Goal: Contribute content: Add original content to the website for others to see

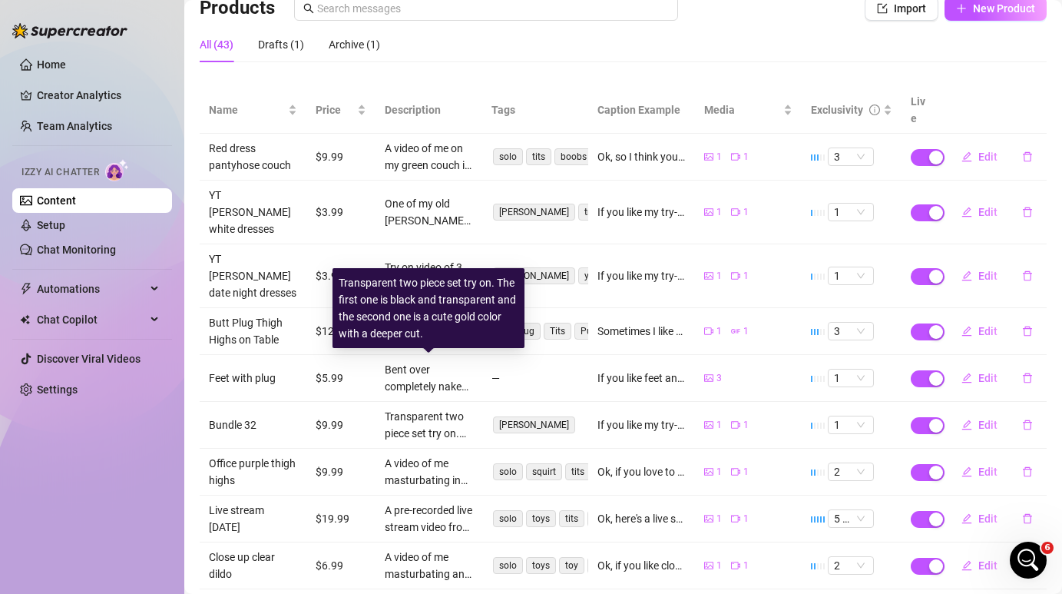
scroll to position [2, 0]
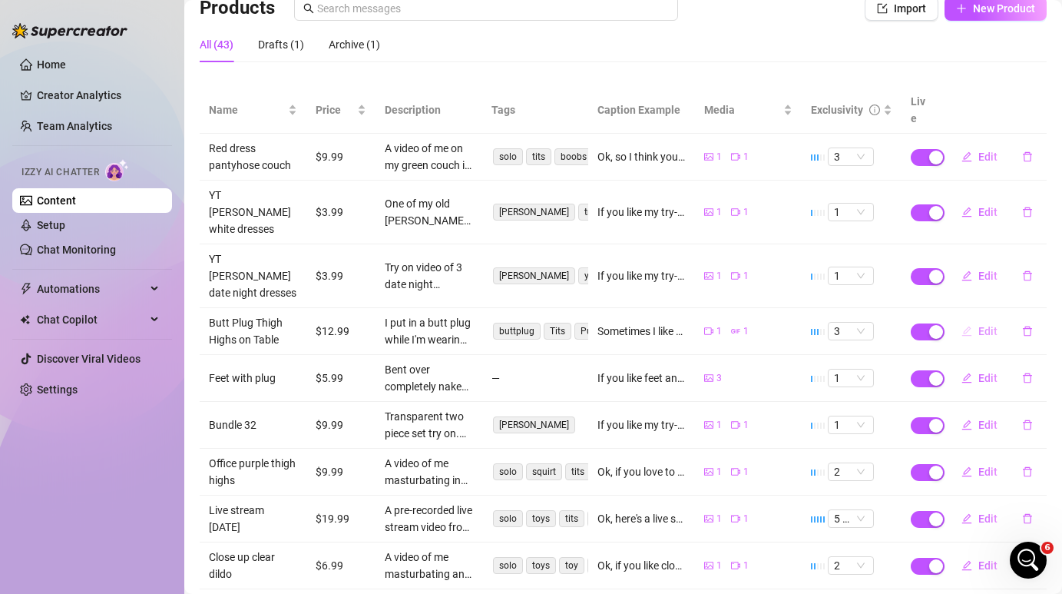
click at [990, 325] on span "Edit" at bounding box center [987, 331] width 19 height 12
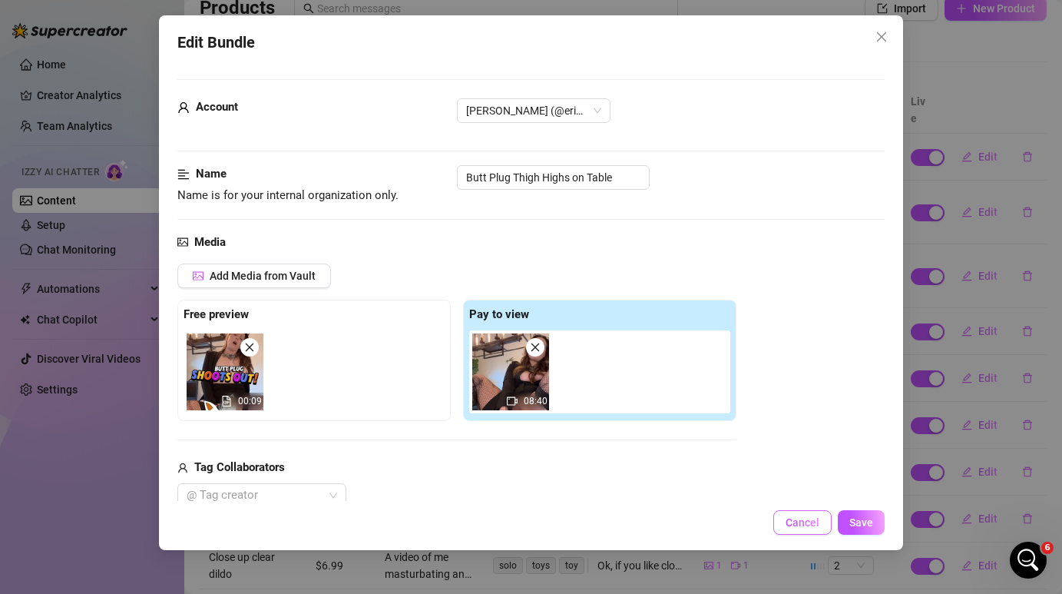
click at [808, 519] on span "Cancel" at bounding box center [802, 522] width 34 height 12
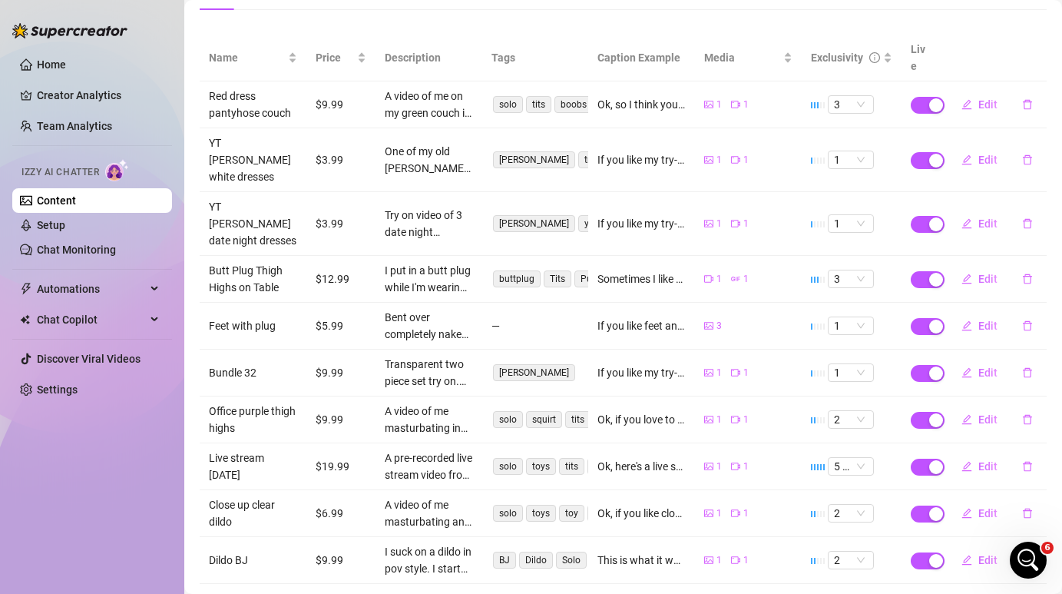
scroll to position [173, 0]
click at [990, 505] on span "Edit" at bounding box center [987, 511] width 19 height 12
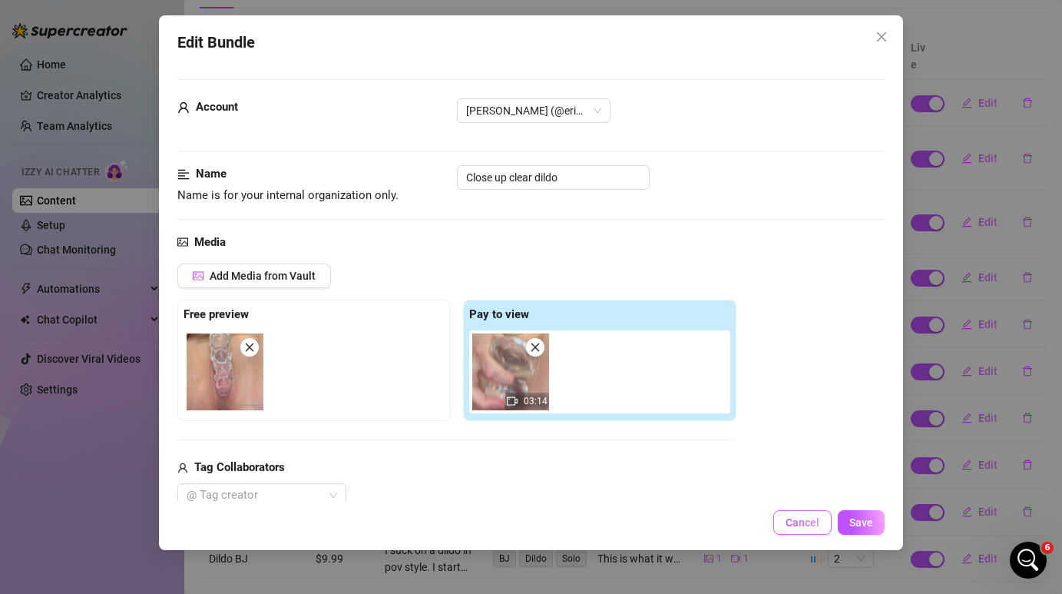
click at [793, 517] on span "Cancel" at bounding box center [802, 522] width 34 height 12
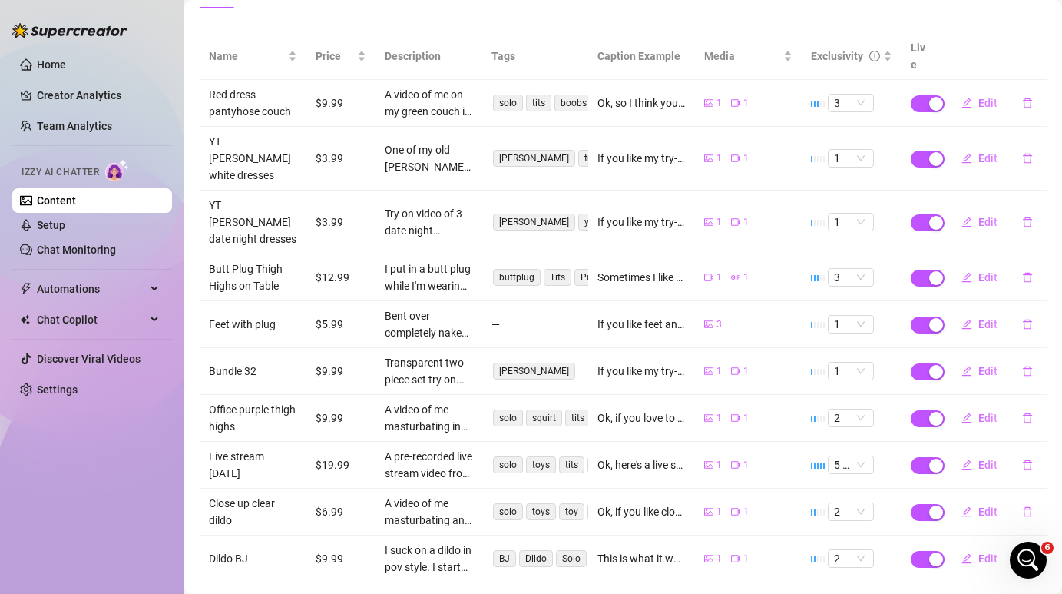
scroll to position [200, 0]
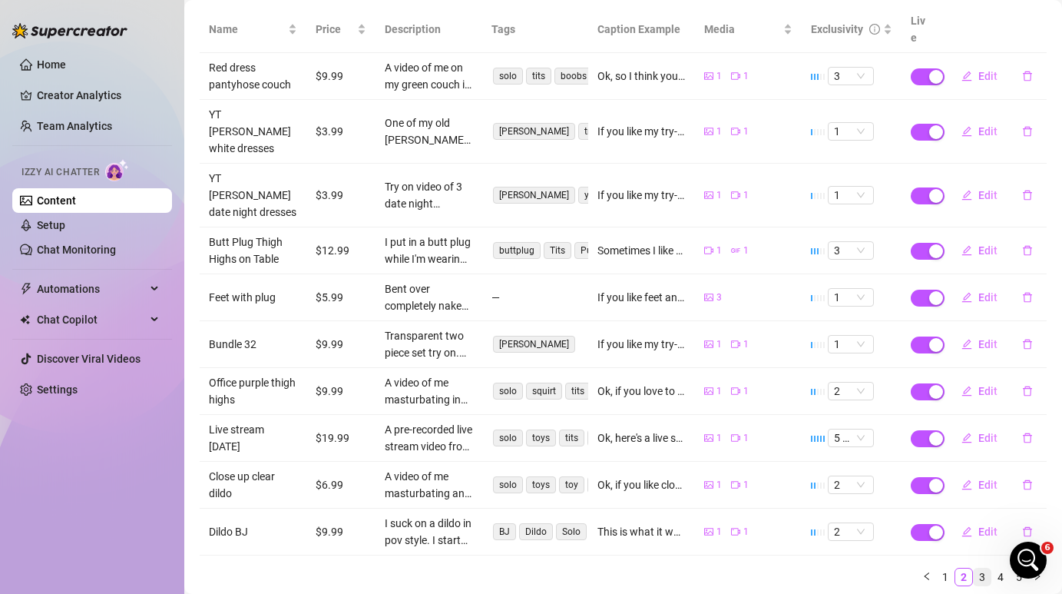
click at [985, 568] on link "3" at bounding box center [982, 576] width 17 height 17
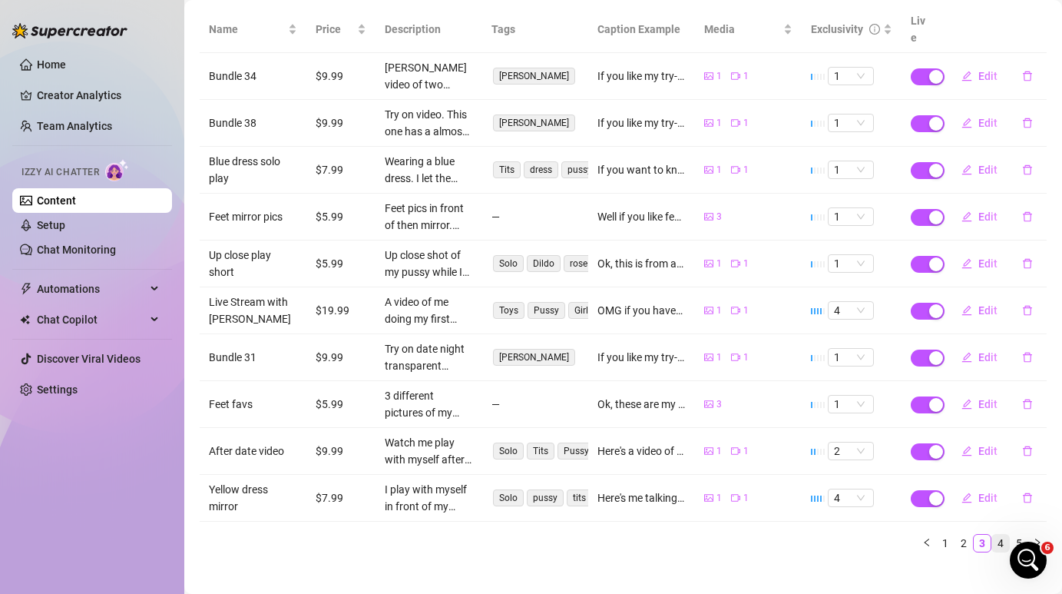
click at [1004, 534] on link "4" at bounding box center [1000, 542] width 17 height 17
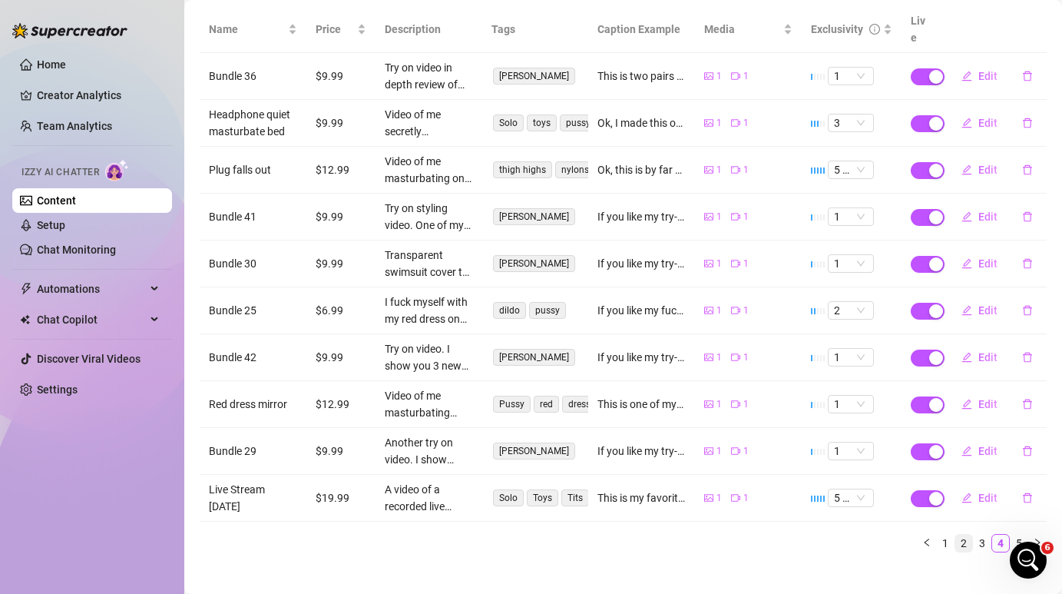
click at [962, 534] on link "2" at bounding box center [963, 542] width 17 height 17
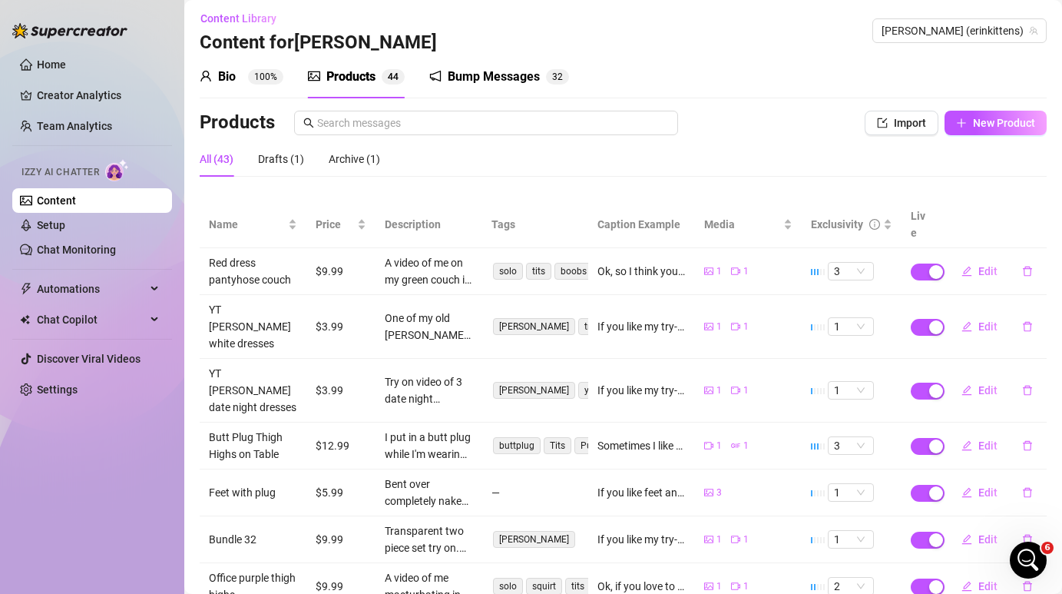
scroll to position [0, 0]
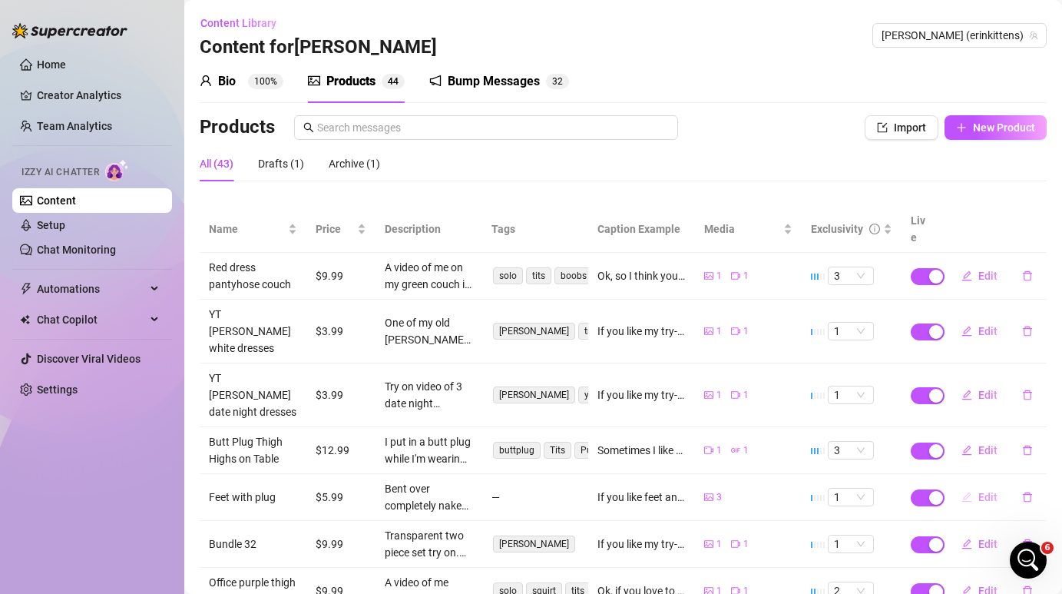
click at [985, 491] on span "Edit" at bounding box center [987, 497] width 19 height 12
type textarea "If you like feet and ass, here's some pictures of me bent over with a plug in a…"
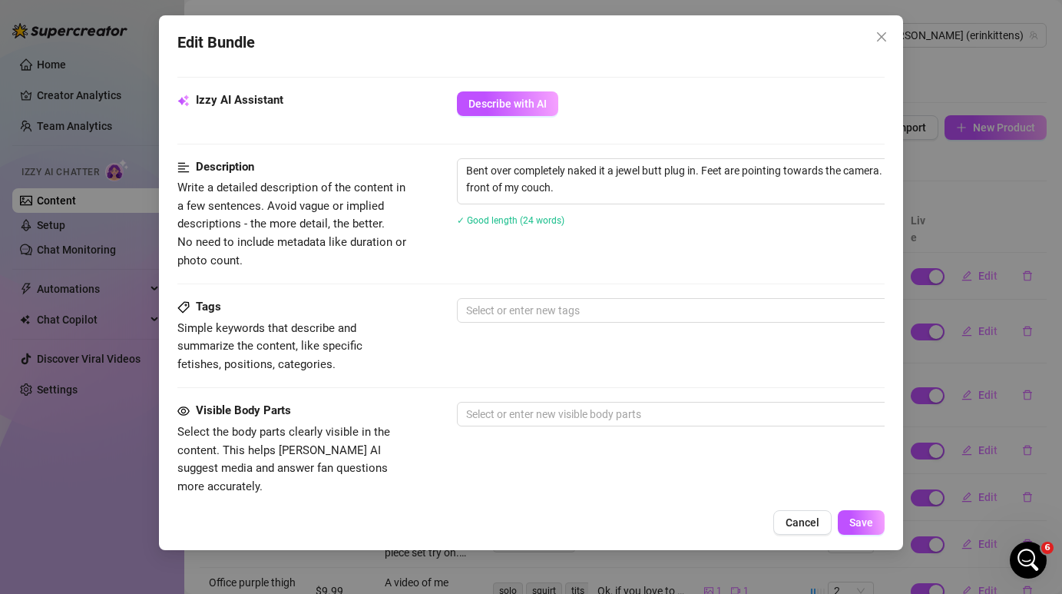
scroll to position [532, 0]
click at [601, 307] on div at bounding box center [717, 311] width 515 height 21
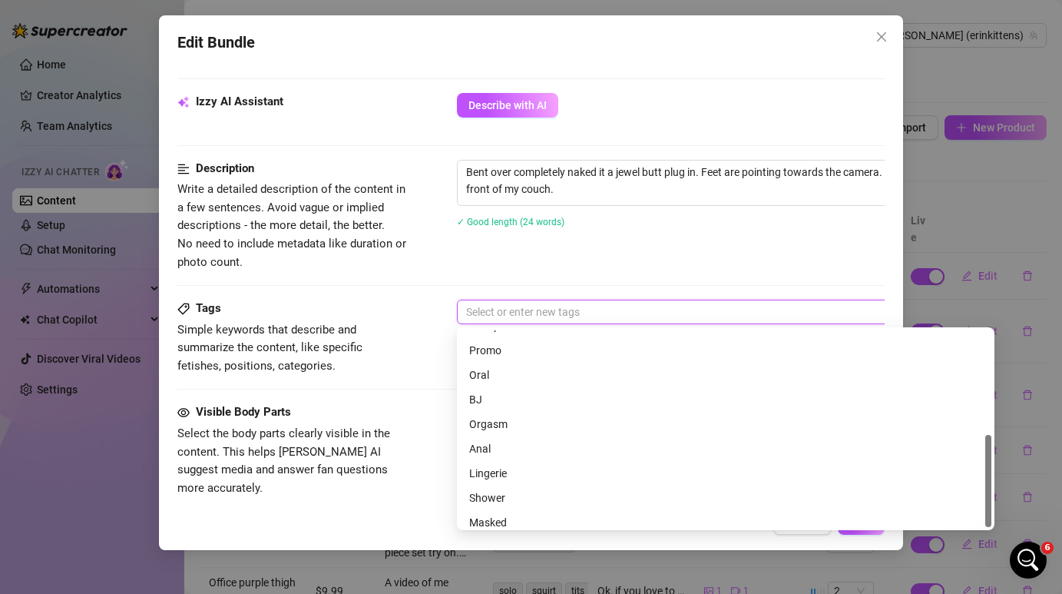
scroll to position [221, 0]
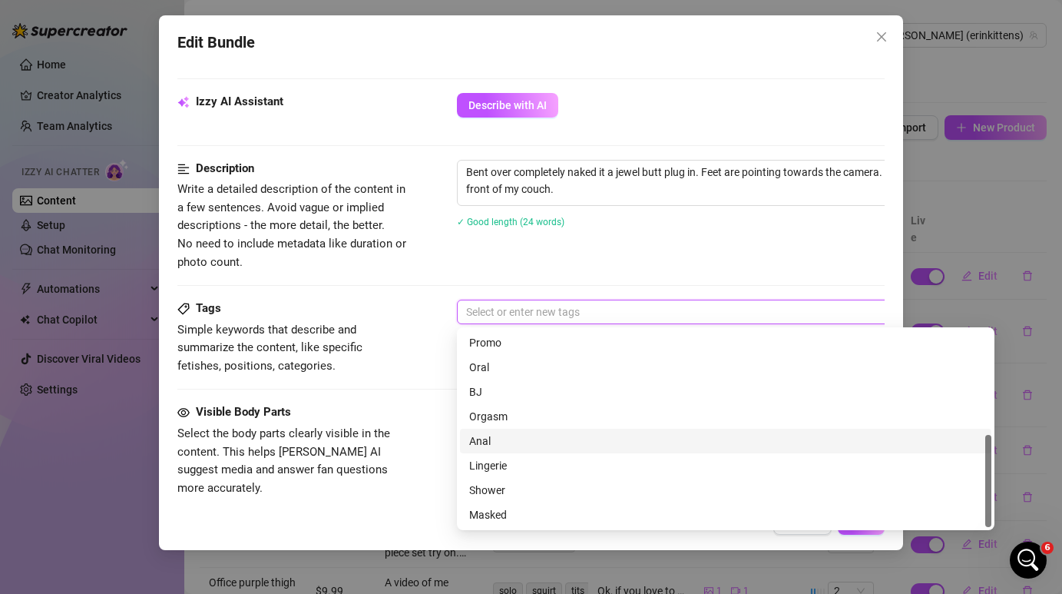
click at [517, 447] on div "Anal" at bounding box center [725, 440] width 513 height 17
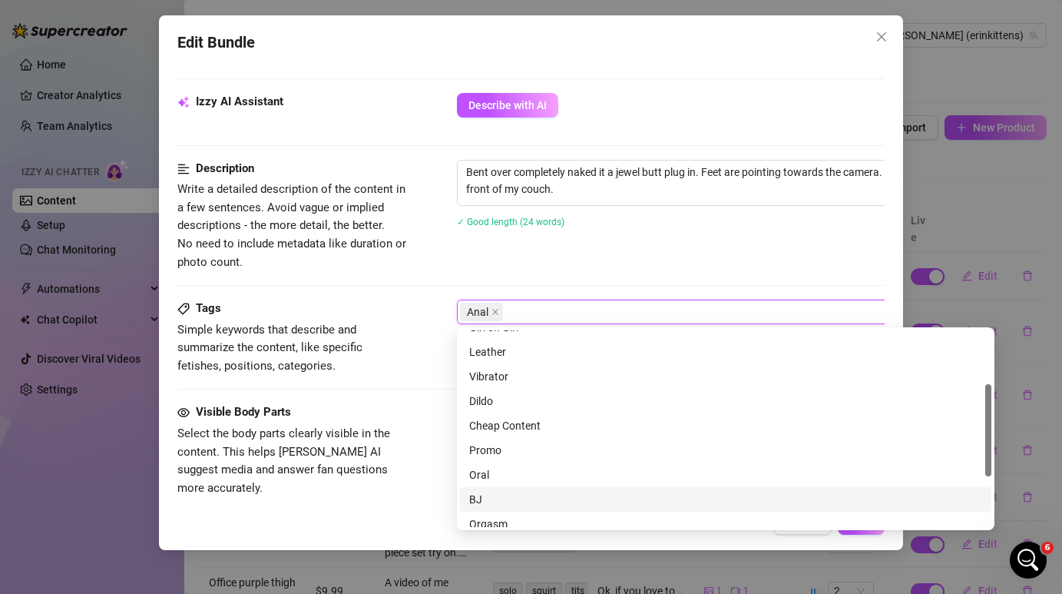
scroll to position [0, 0]
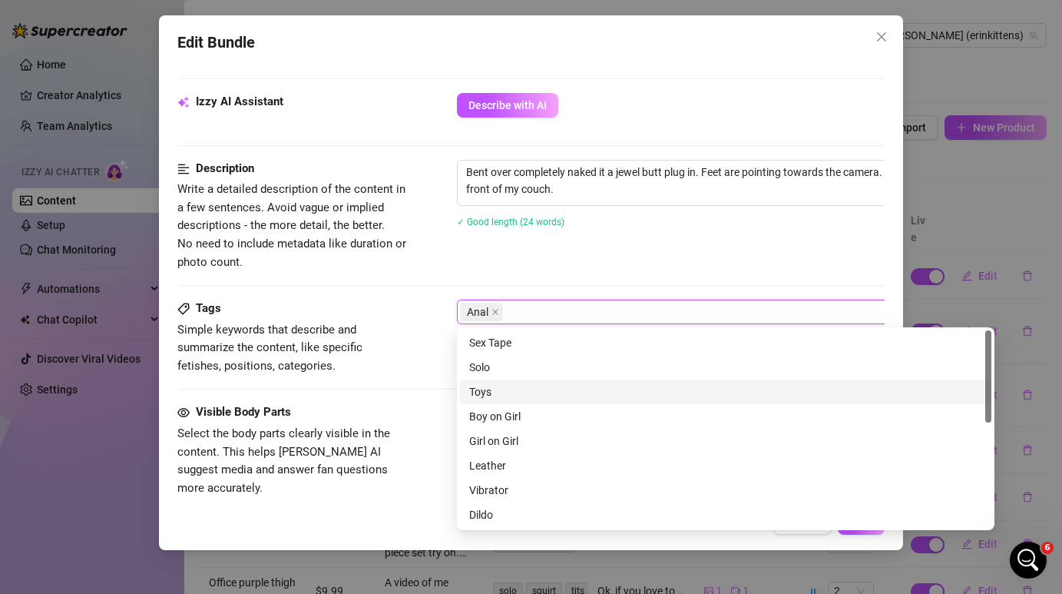
click at [530, 393] on div "Toys" at bounding box center [725, 391] width 513 height 17
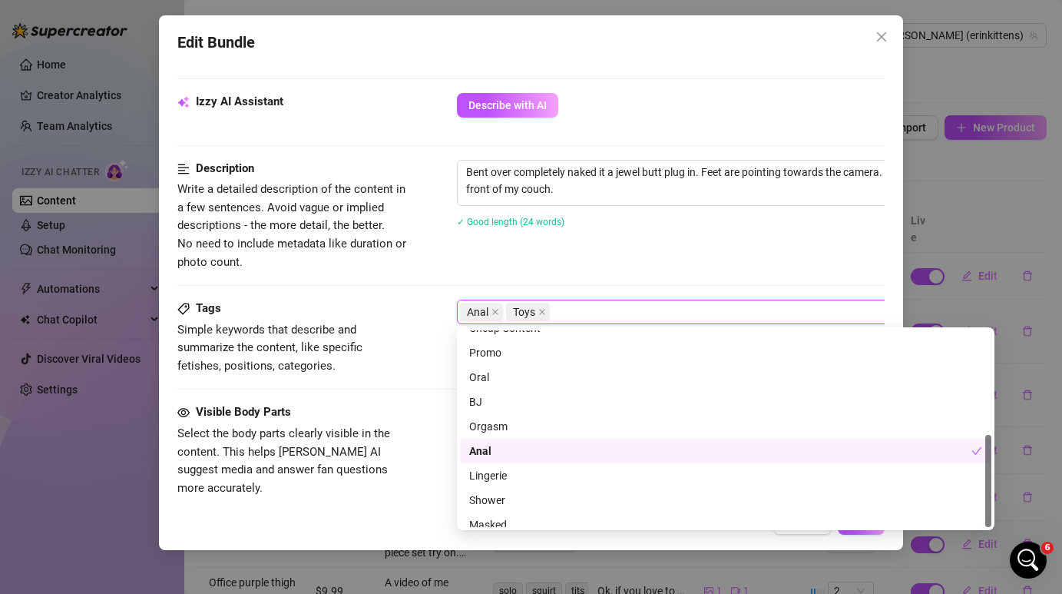
scroll to position [221, 0]
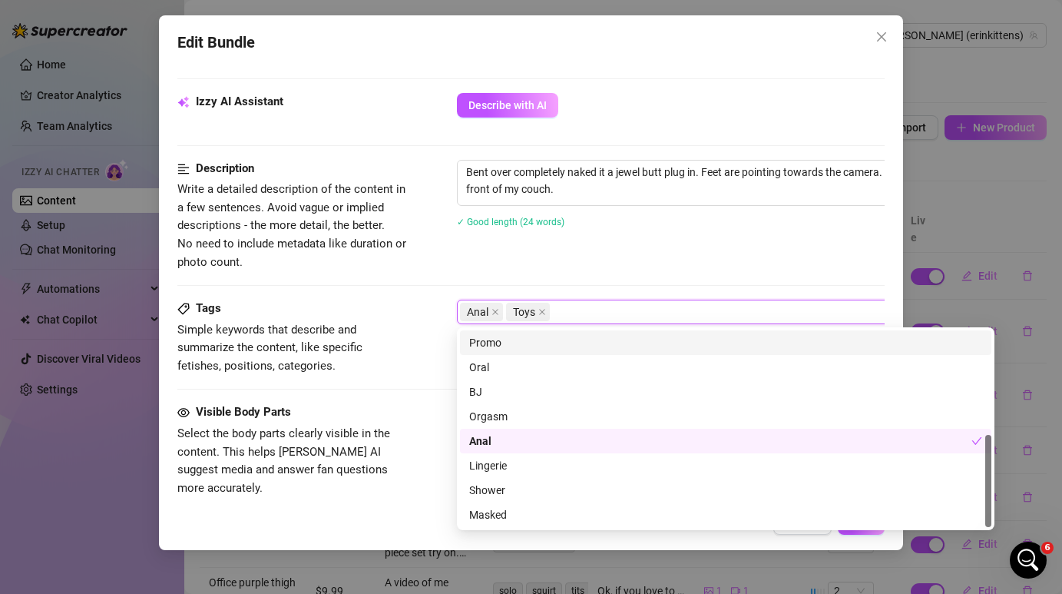
click at [607, 259] on div "Description Write a detailed description of the content in a few sentences. Avo…" at bounding box center [530, 215] width 706 height 111
click at [591, 308] on div "Anal Toys" at bounding box center [717, 311] width 515 height 21
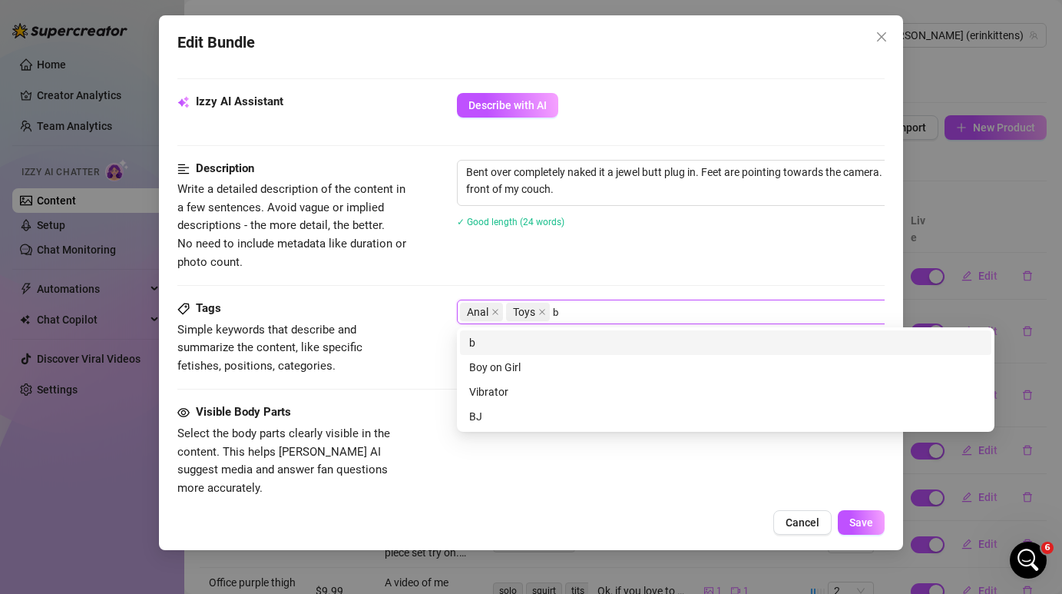
scroll to position [0, 0]
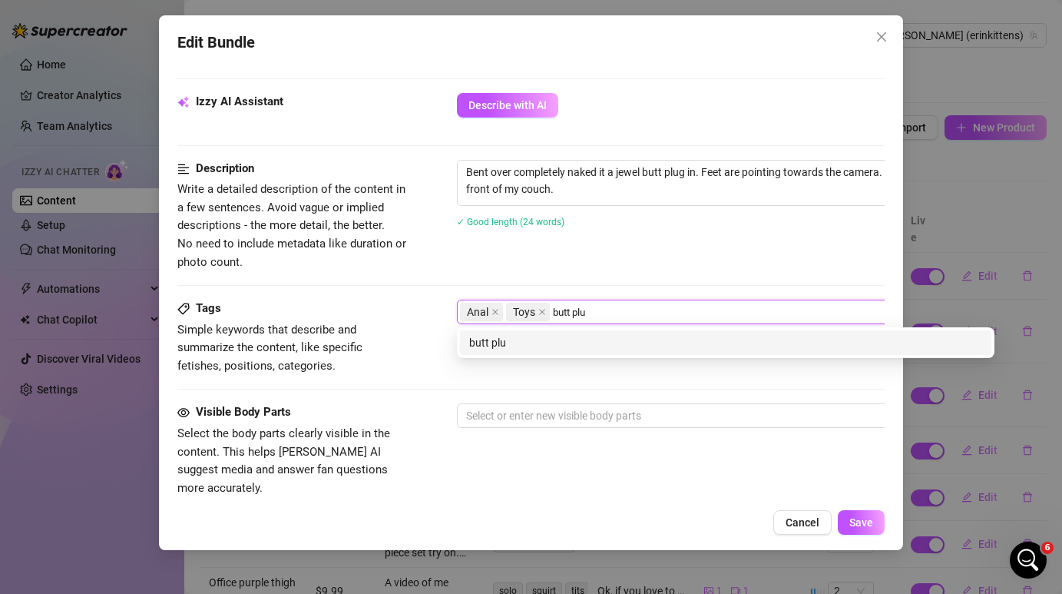
type input "butt plug"
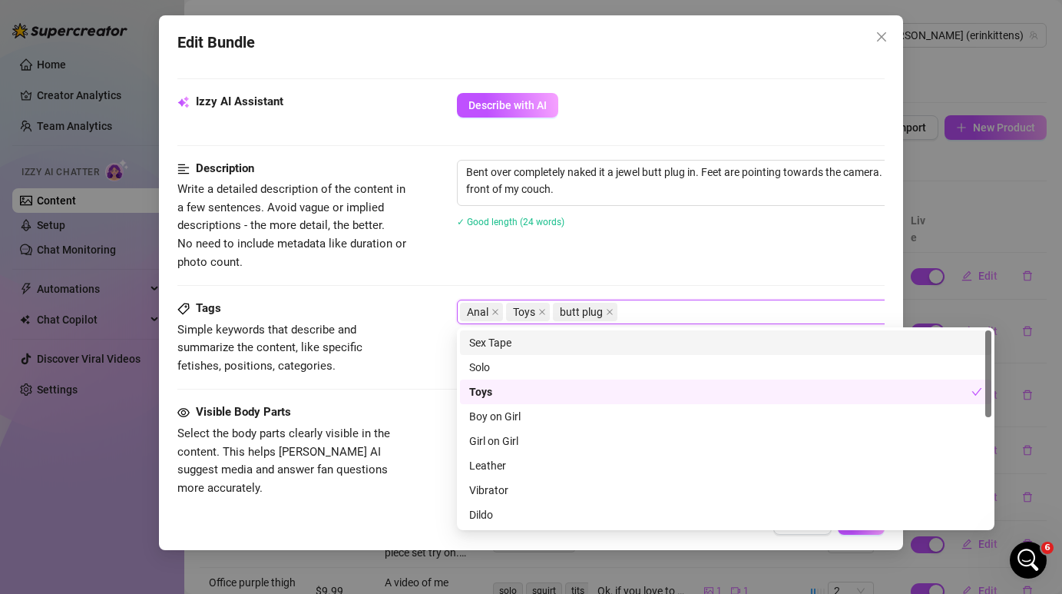
click at [580, 269] on div "Description Write a detailed description of the content in a few sentences. Avo…" at bounding box center [530, 215] width 706 height 111
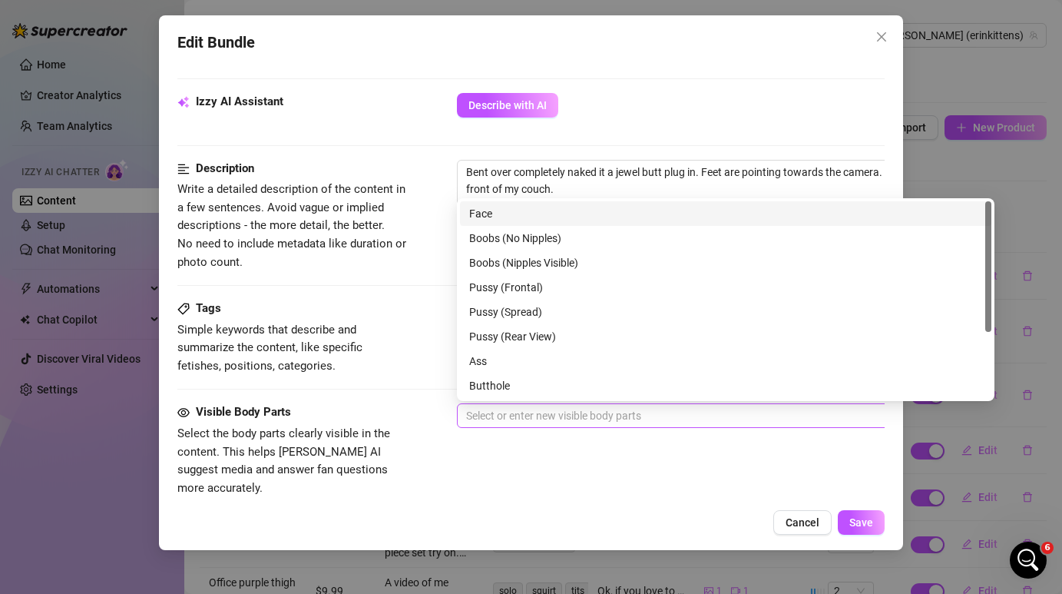
click at [500, 418] on div at bounding box center [717, 415] width 515 height 21
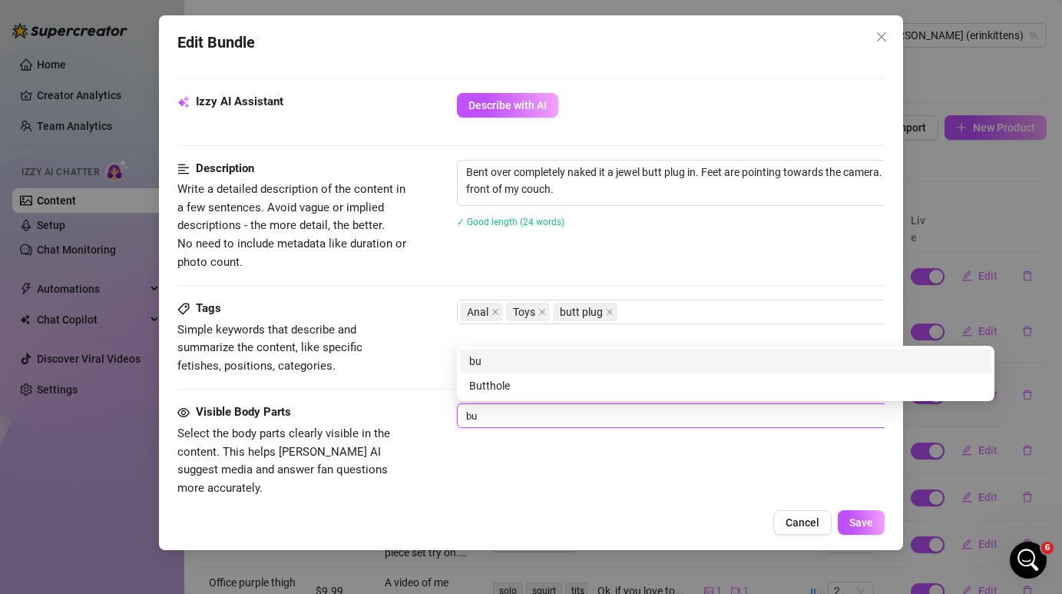
type input "but"
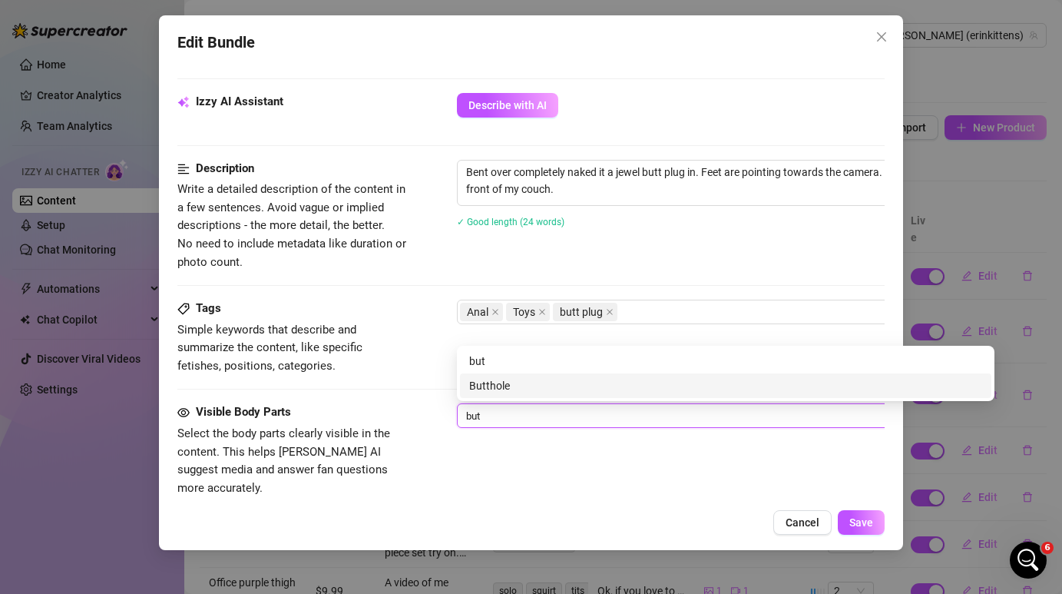
click at [514, 381] on div "Butthole" at bounding box center [725, 385] width 513 height 17
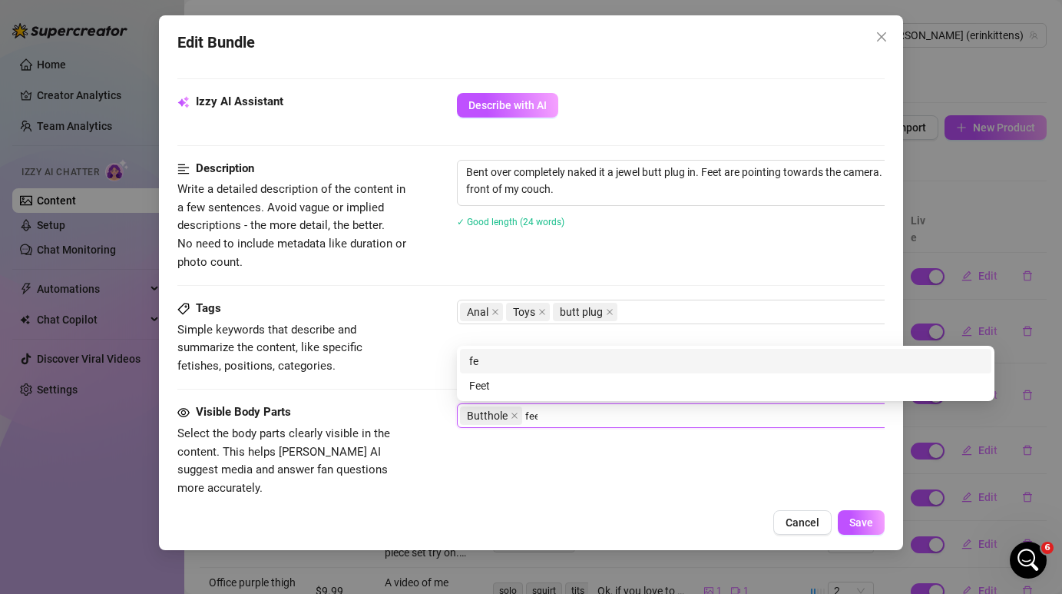
type input "feet"
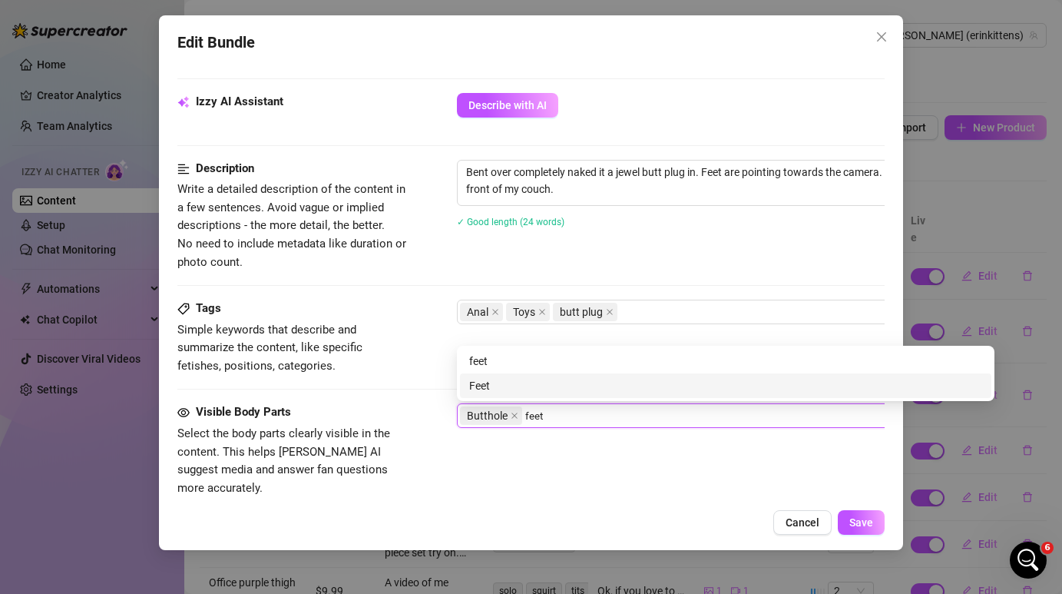
click at [535, 382] on div "Feet" at bounding box center [725, 385] width 513 height 17
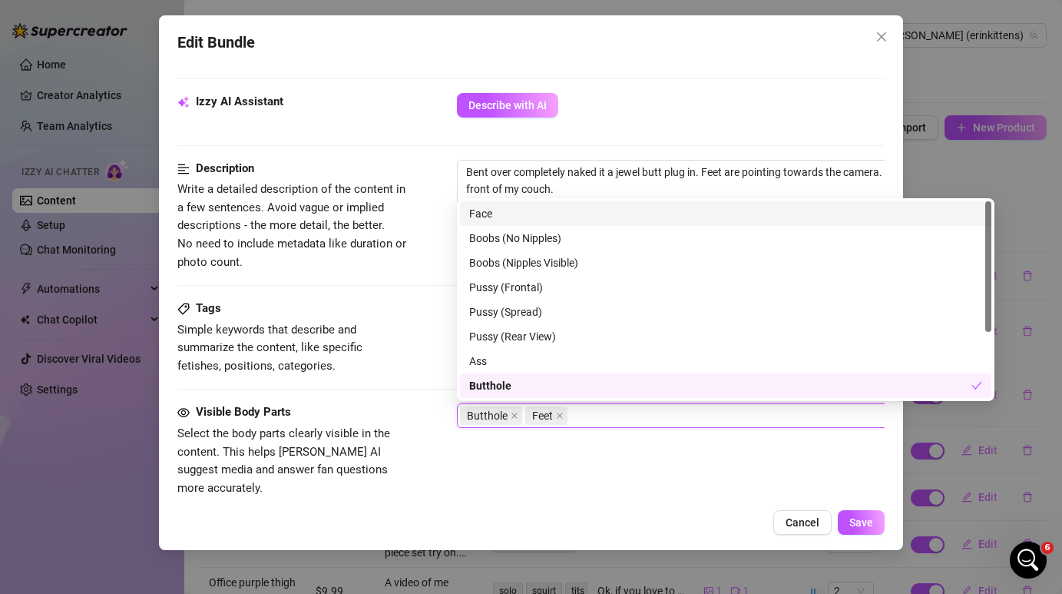
click at [666, 130] on div "Izzy AI Assistant Describe with AI" at bounding box center [530, 112] width 706 height 38
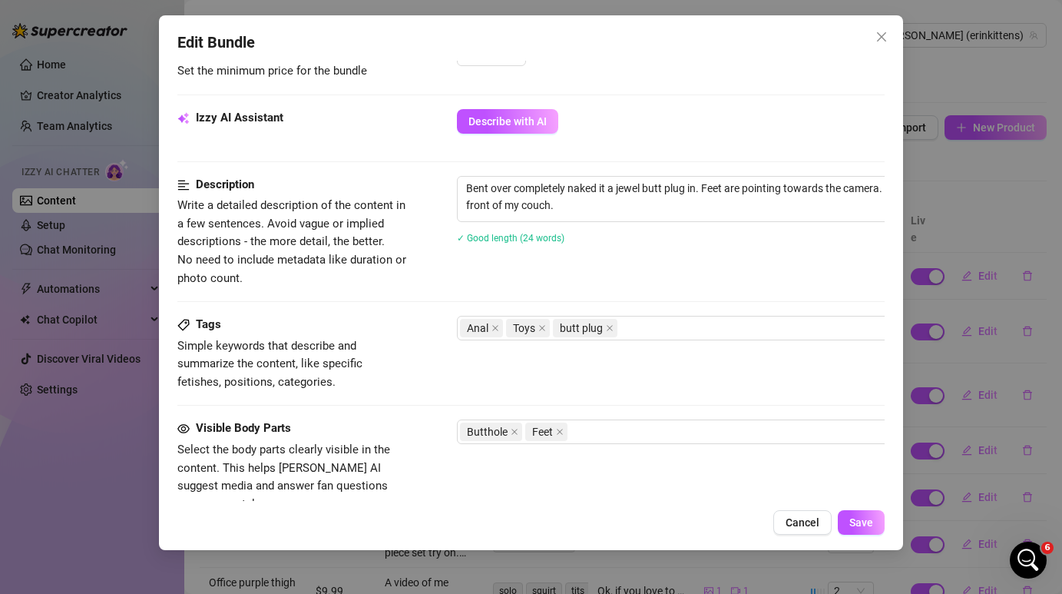
scroll to position [537, 0]
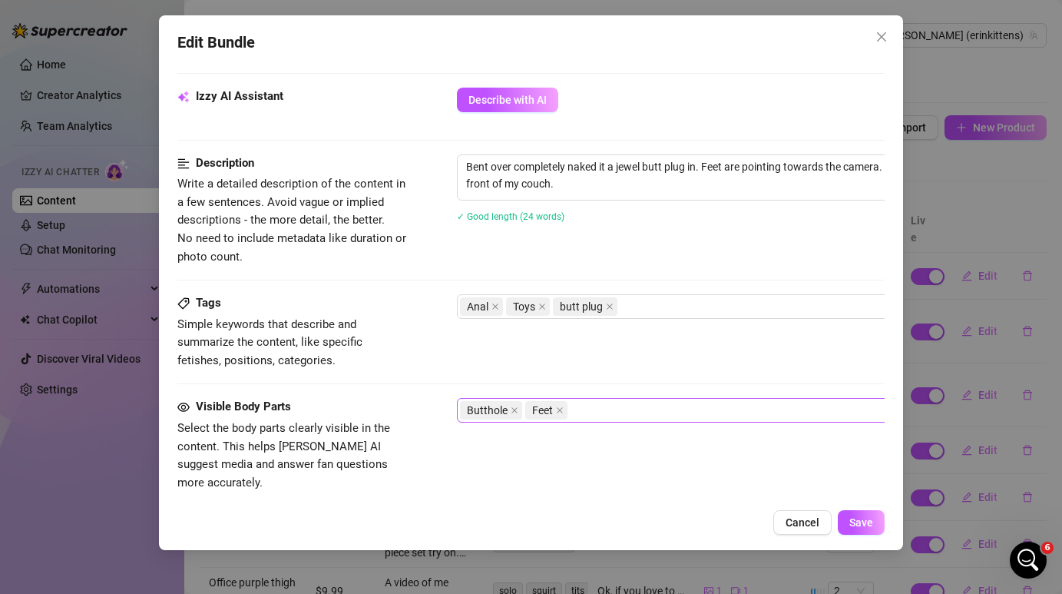
click at [614, 413] on div "Butthole Feet" at bounding box center [717, 409] width 515 height 21
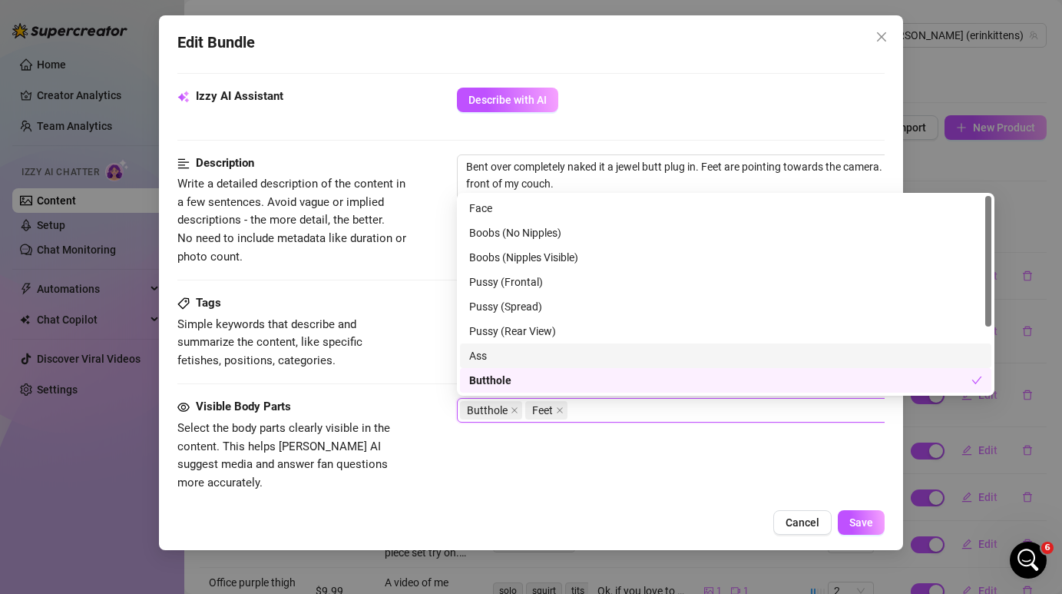
click at [589, 347] on div "Ass" at bounding box center [725, 355] width 513 height 17
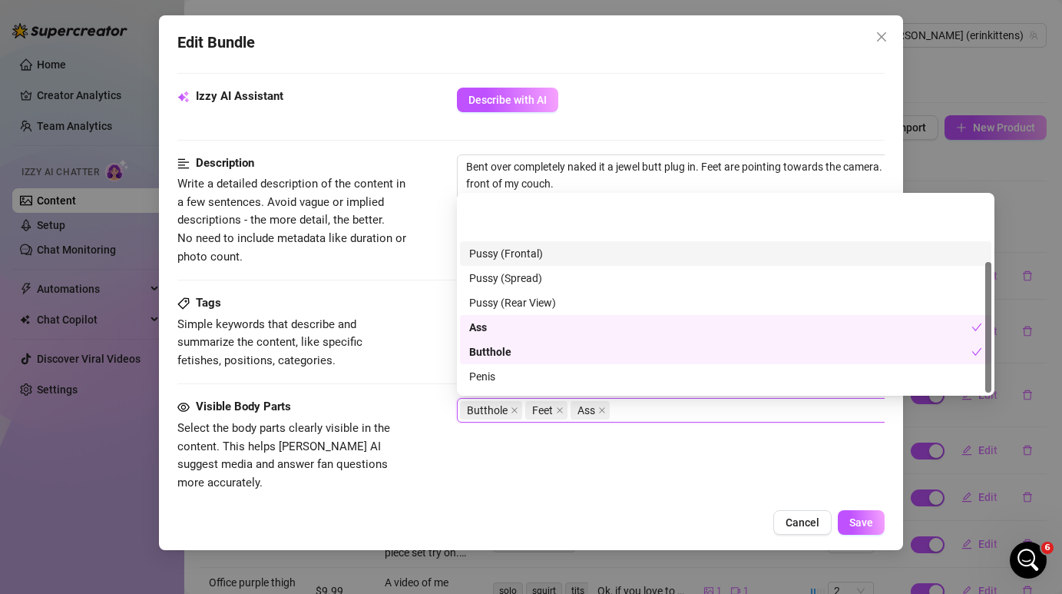
scroll to position [98, 0]
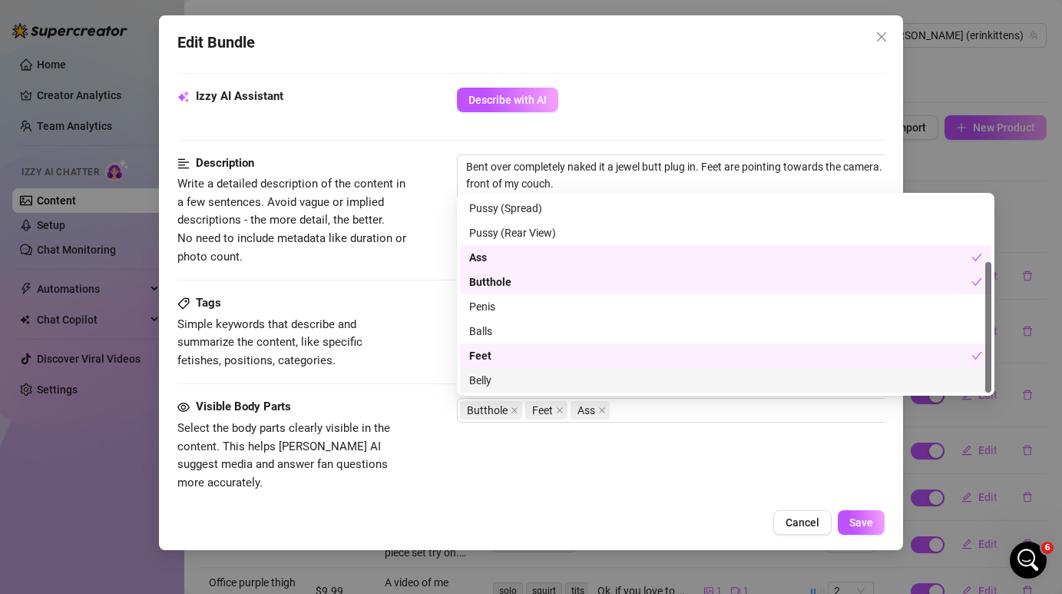
click at [586, 493] on div "Visible Body Parts Select the body parts clearly visible in the content. This h…" at bounding box center [530, 459] width 706 height 122
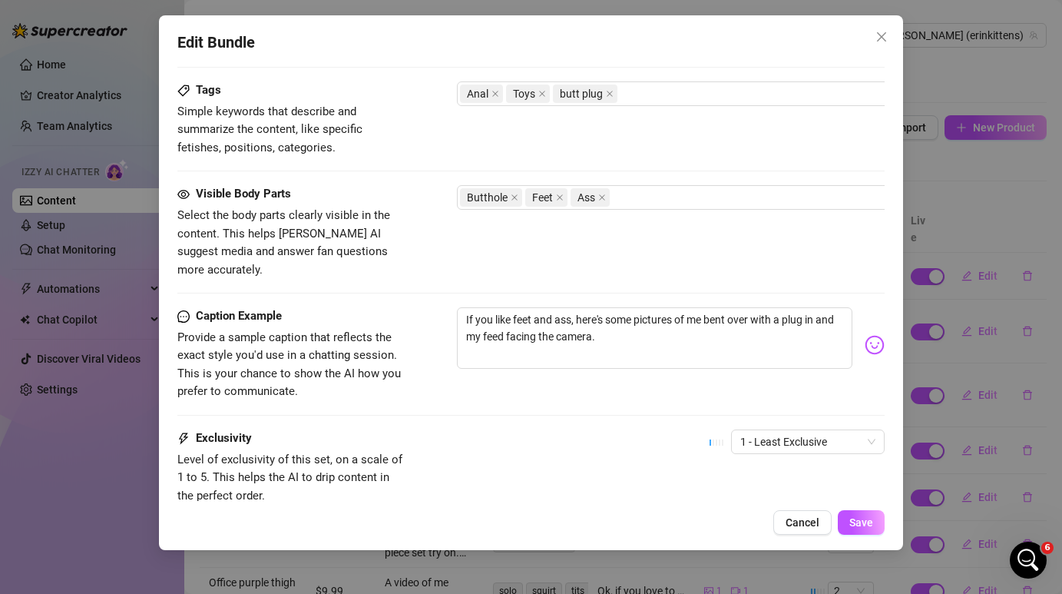
scroll to position [850, 0]
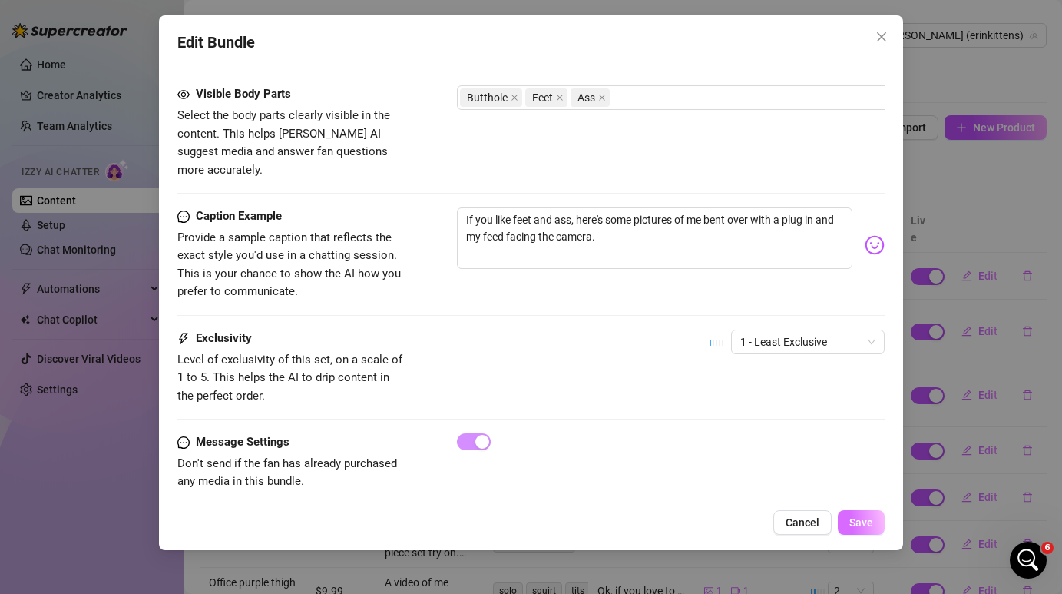
click at [855, 518] on span "Save" at bounding box center [861, 522] width 24 height 12
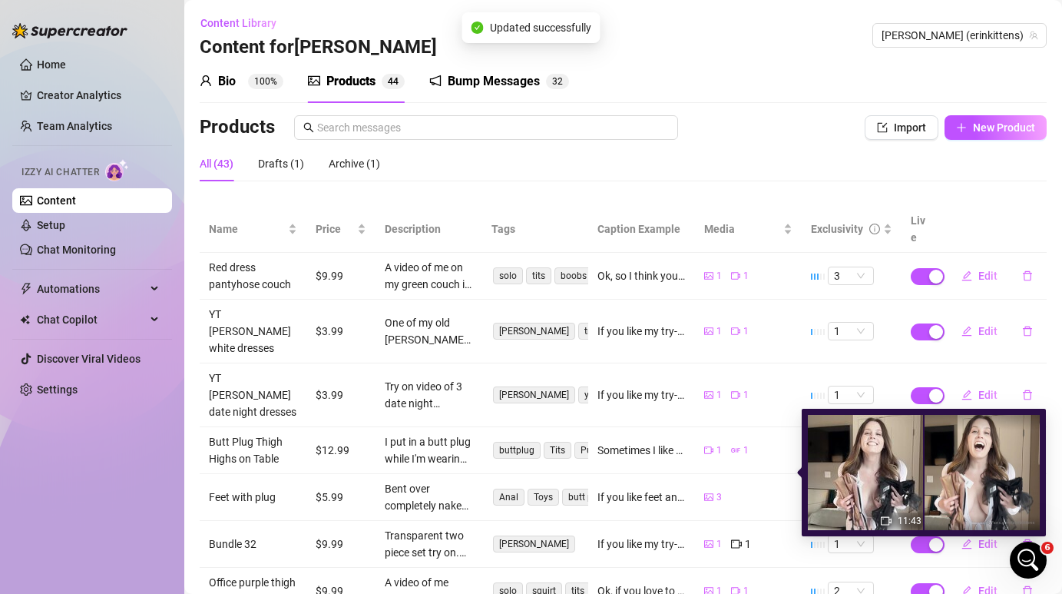
scroll to position [50, 0]
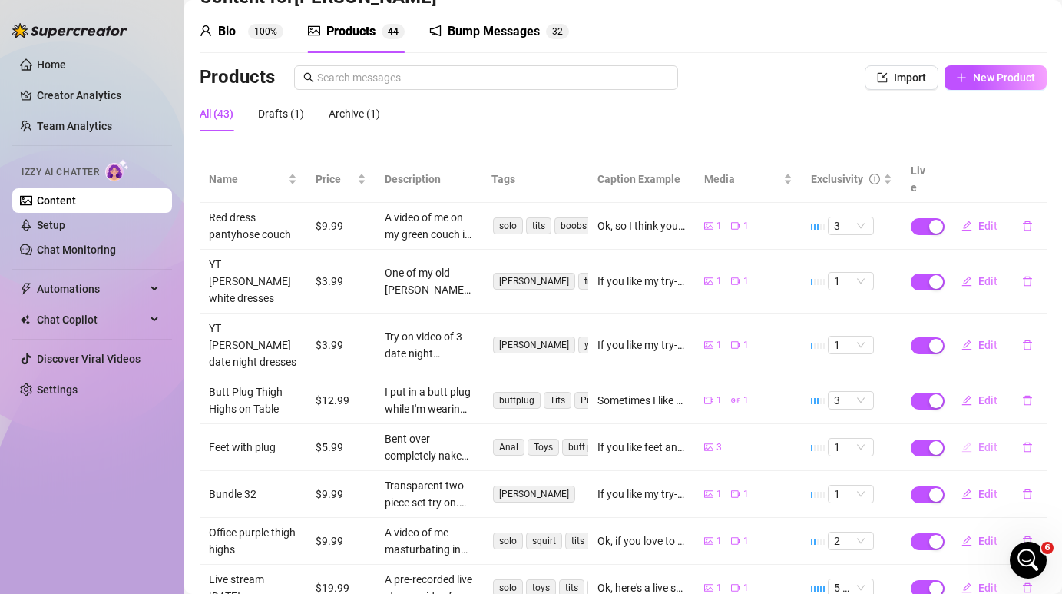
click at [994, 441] on span "Edit" at bounding box center [987, 447] width 19 height 12
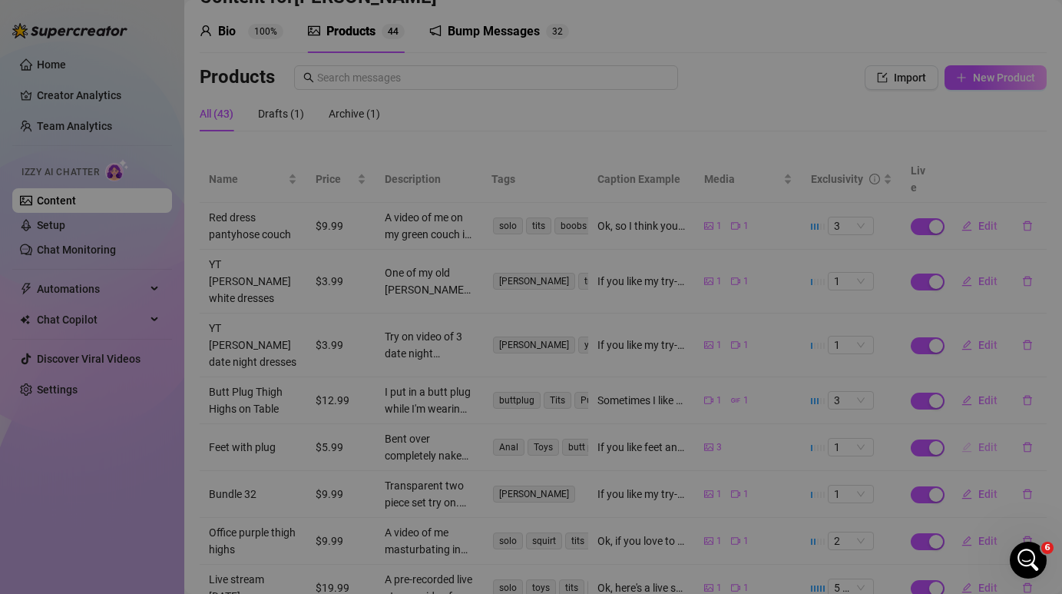
type textarea "If you like feet and ass, here's some pictures of me bent over with a plug in a…"
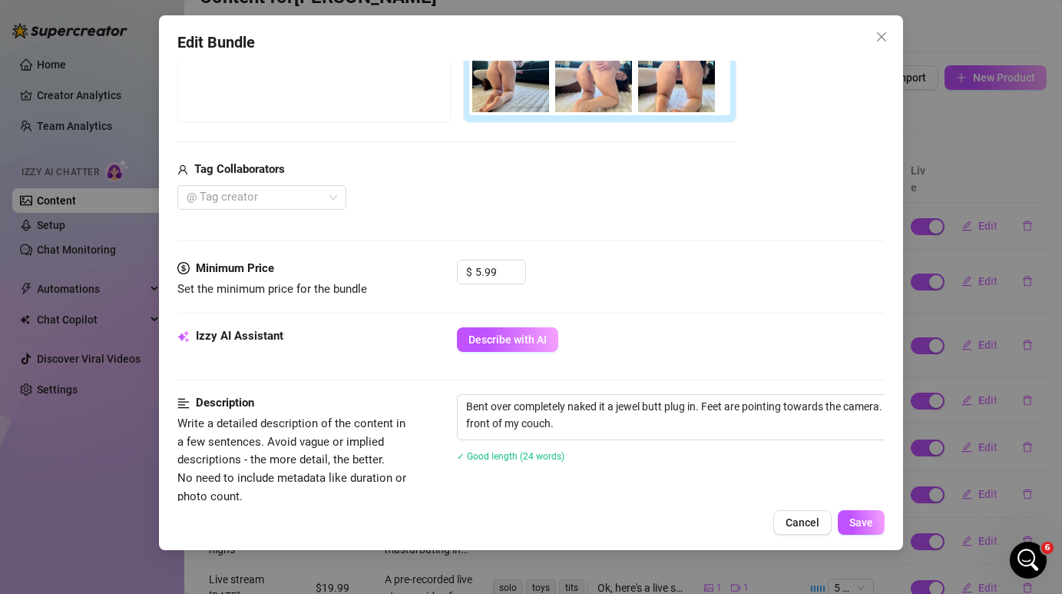
scroll to position [315, 0]
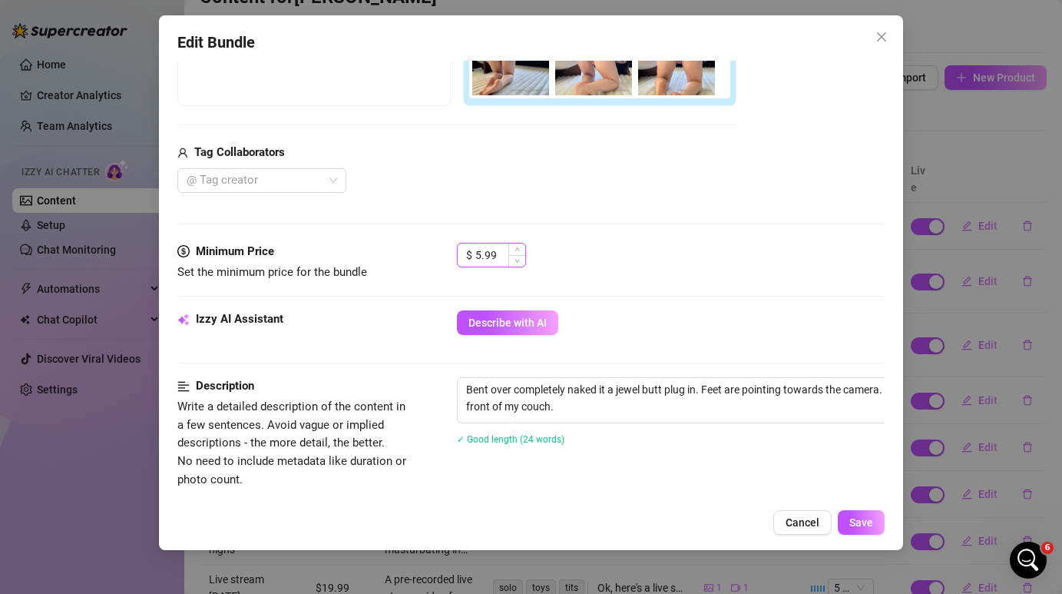
click at [481, 253] on input "5.99" at bounding box center [500, 254] width 50 height 23
type input "3.99"
click at [865, 516] on span "Save" at bounding box center [861, 522] width 24 height 12
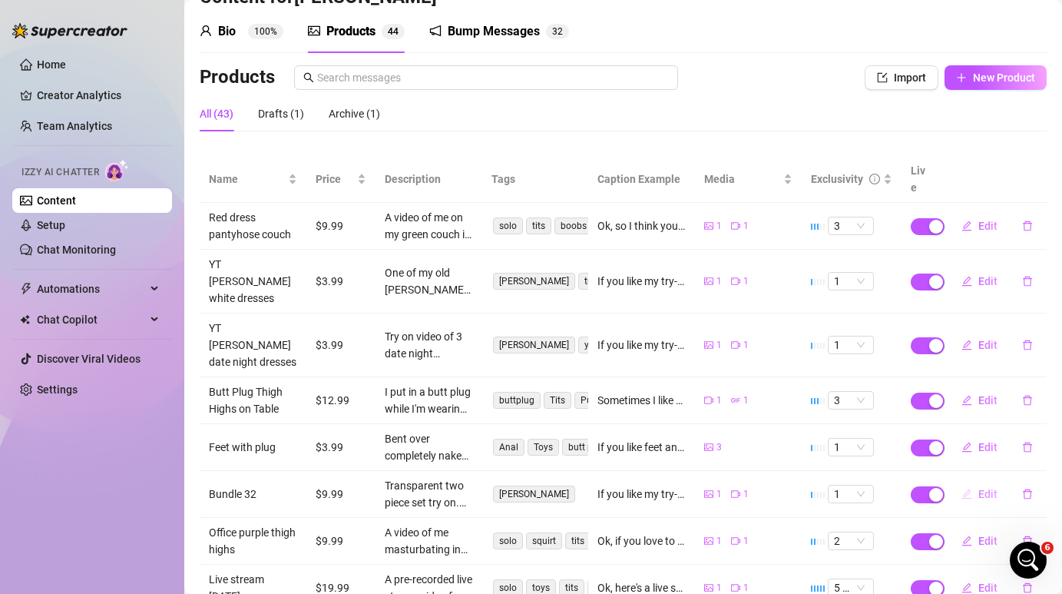
click at [987, 488] on span "Edit" at bounding box center [987, 494] width 19 height 12
type textarea "If you like my try-on videos, I still have some available that you might be int…"
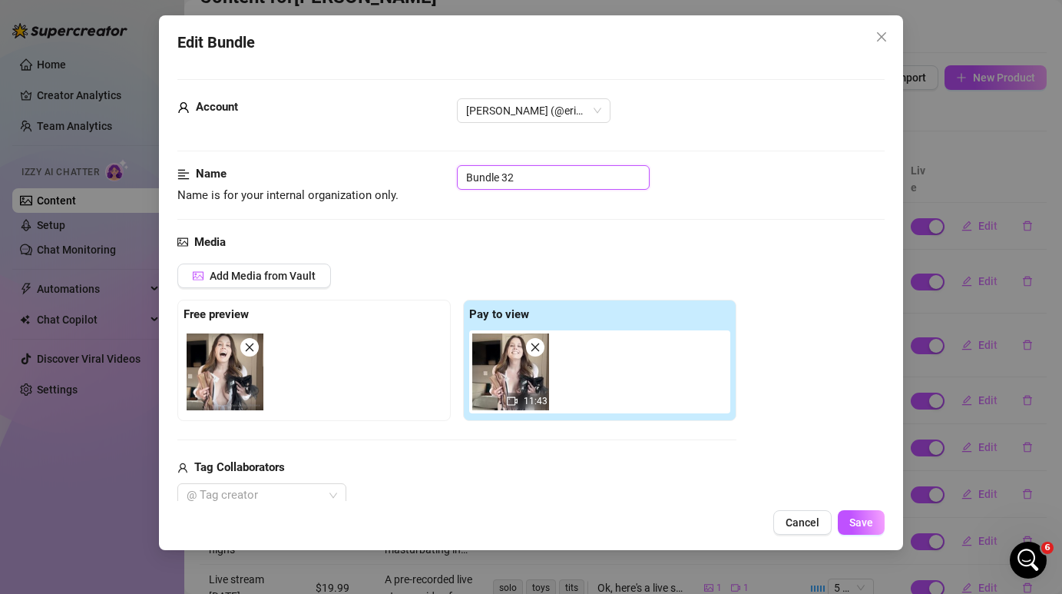
drag, startPoint x: 549, startPoint y: 176, endPoint x: 401, endPoint y: 176, distance: 148.2
click at [401, 176] on div "Name Name is for your internal organization only. Bundle 32" at bounding box center [530, 184] width 706 height 39
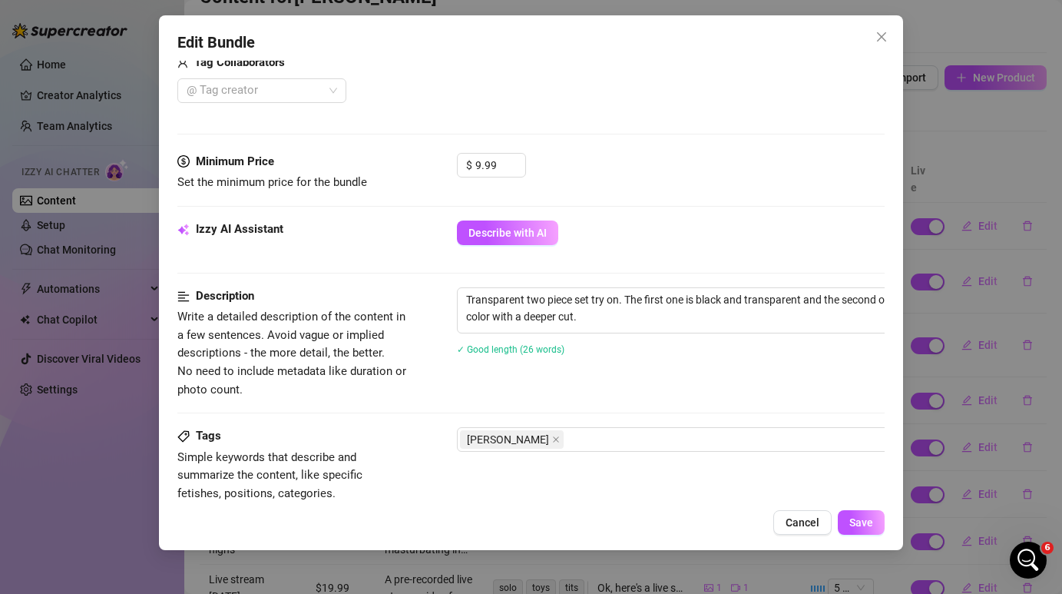
scroll to position [0, 0]
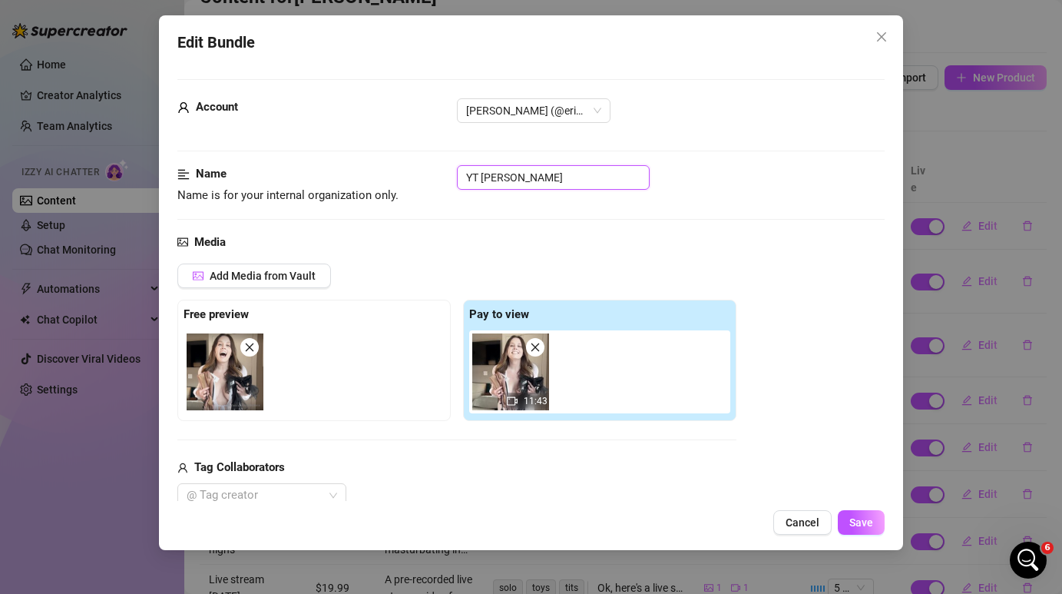
click at [539, 177] on input "YT [PERSON_NAME]" at bounding box center [553, 177] width 193 height 25
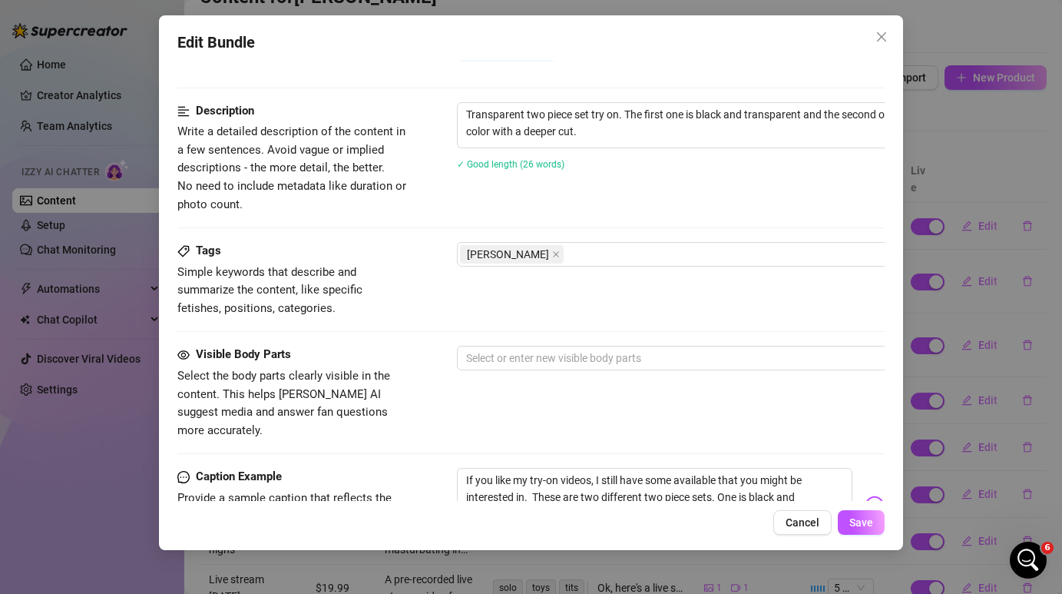
scroll to position [590, 0]
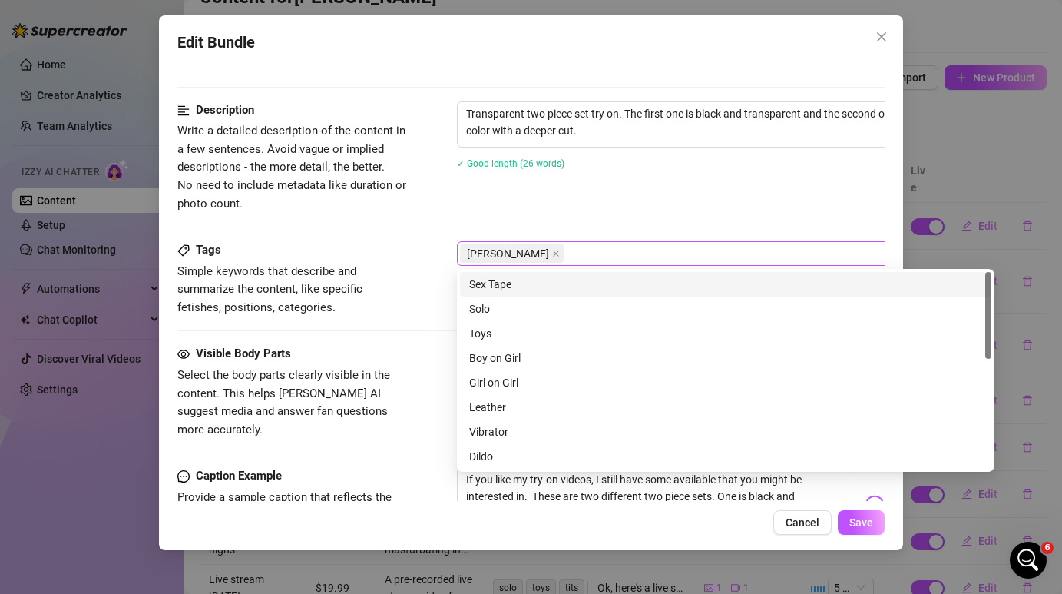
click at [570, 253] on div "[PERSON_NAME]" at bounding box center [717, 253] width 515 height 21
type input "YT [PERSON_NAME] Sets"
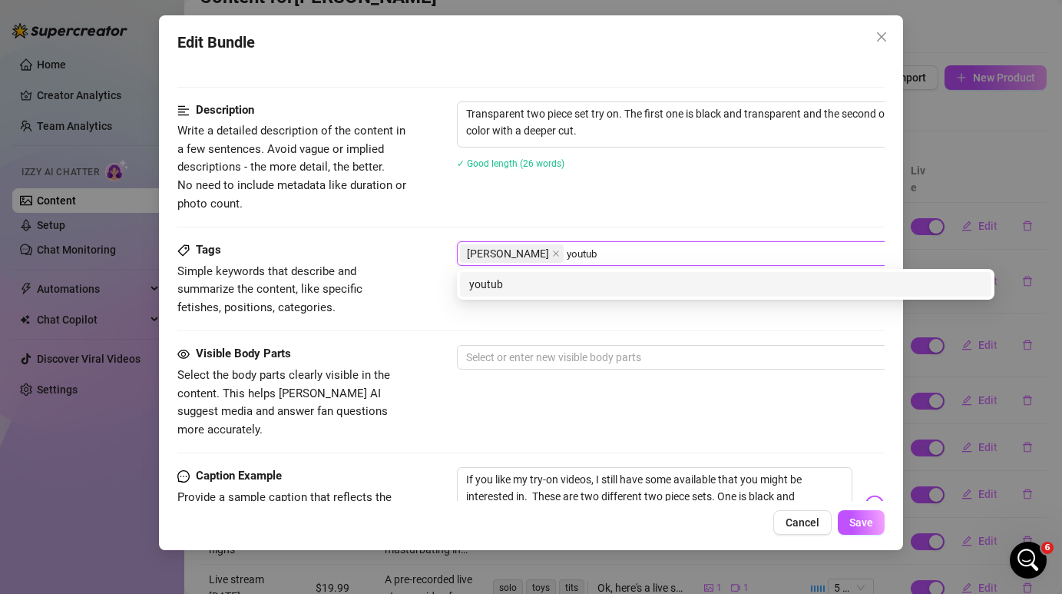
type input "youtube"
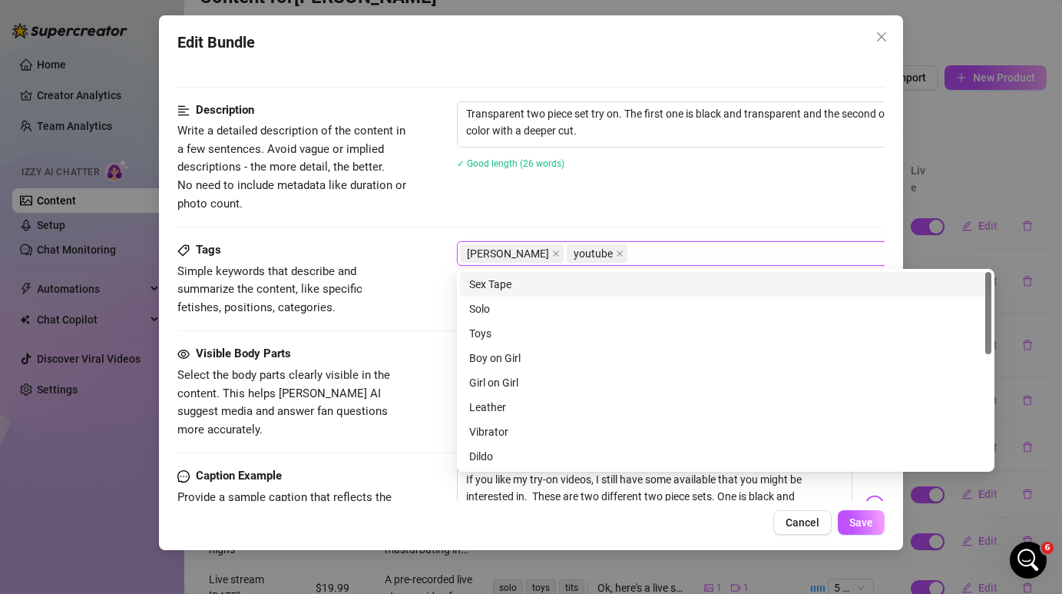
click at [577, 200] on div "Description Write a detailed description of the content in a few sentences. Avo…" at bounding box center [530, 156] width 706 height 111
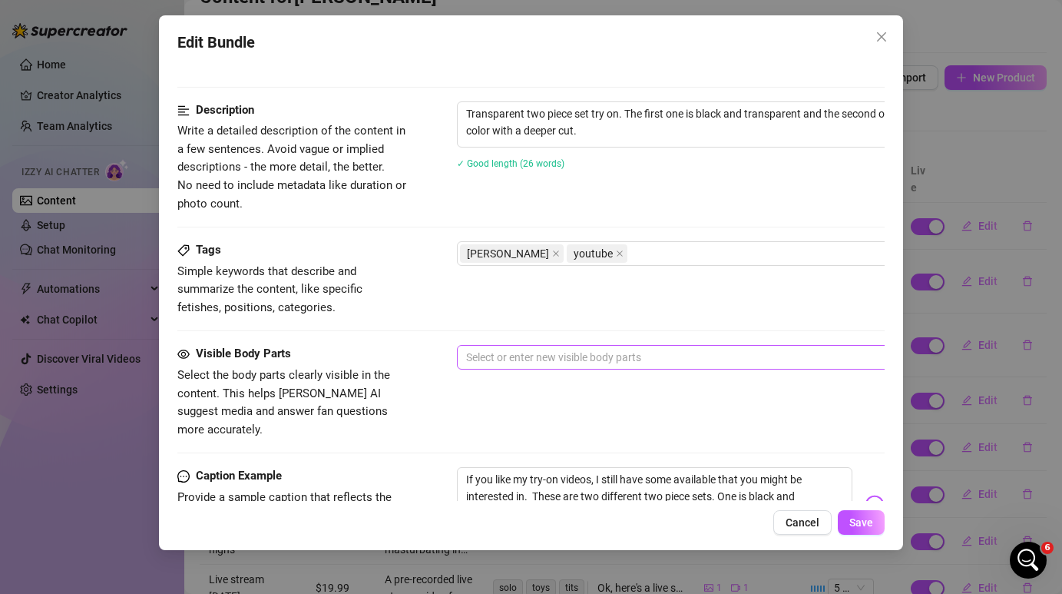
click at [508, 362] on div at bounding box center [717, 356] width 515 height 21
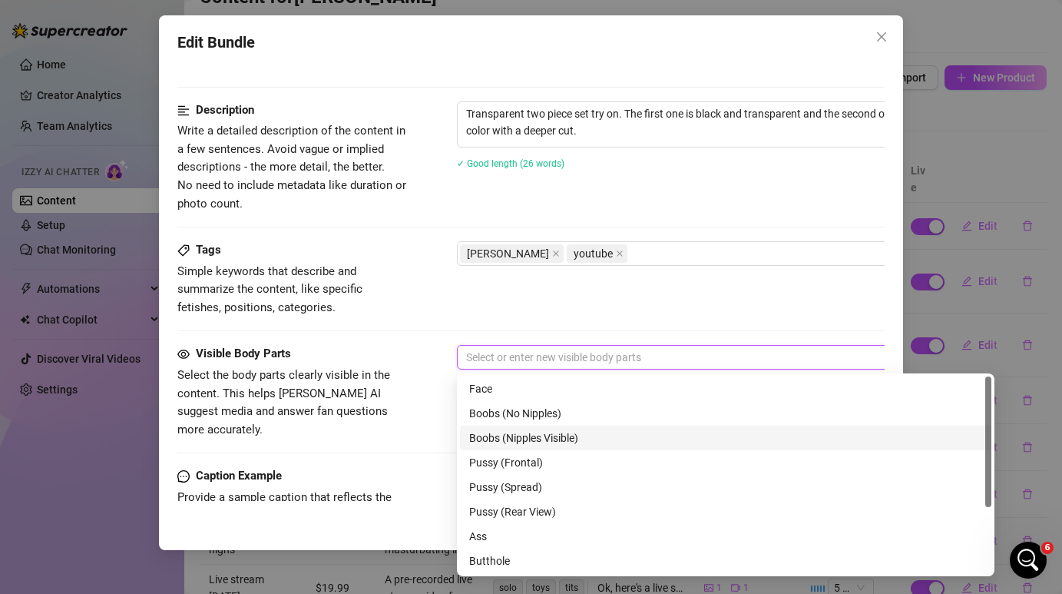
click at [541, 429] on div "Boobs (Nipples Visible)" at bounding box center [725, 437] width 513 height 17
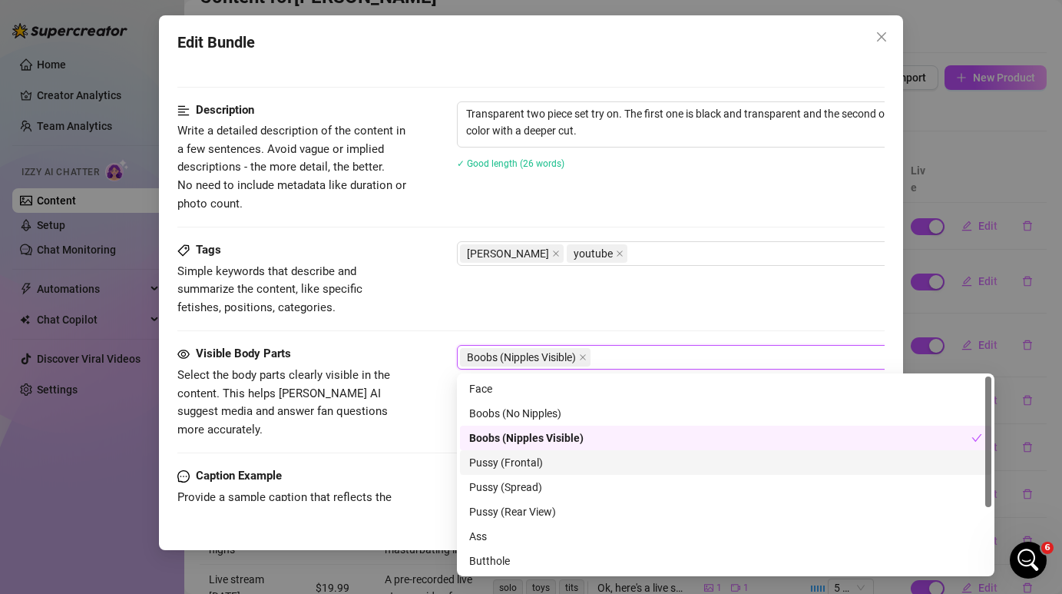
click at [531, 465] on div "Pussy (Frontal)" at bounding box center [725, 462] width 513 height 17
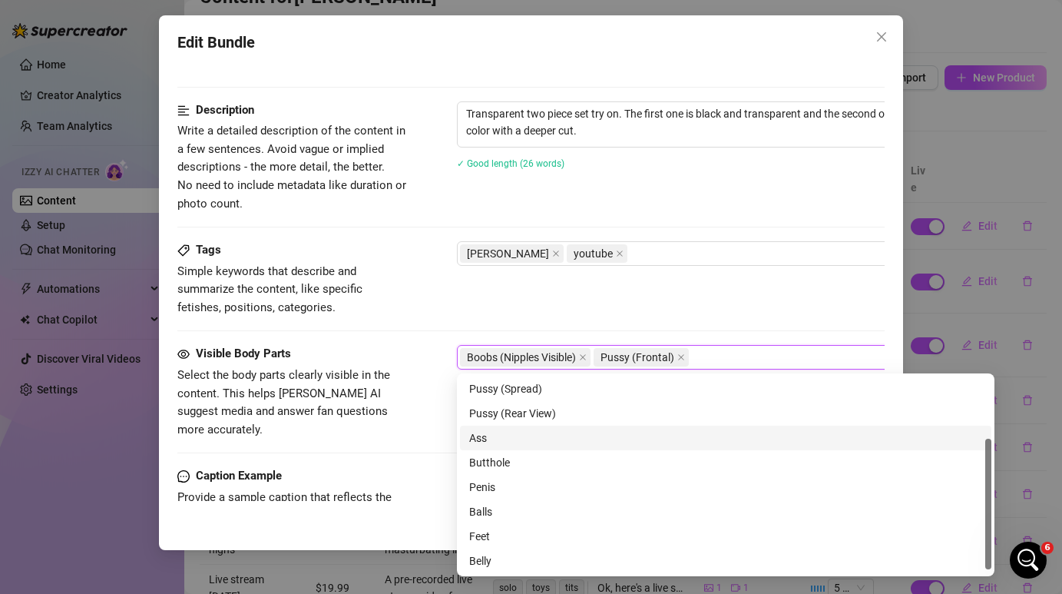
scroll to position [0, 0]
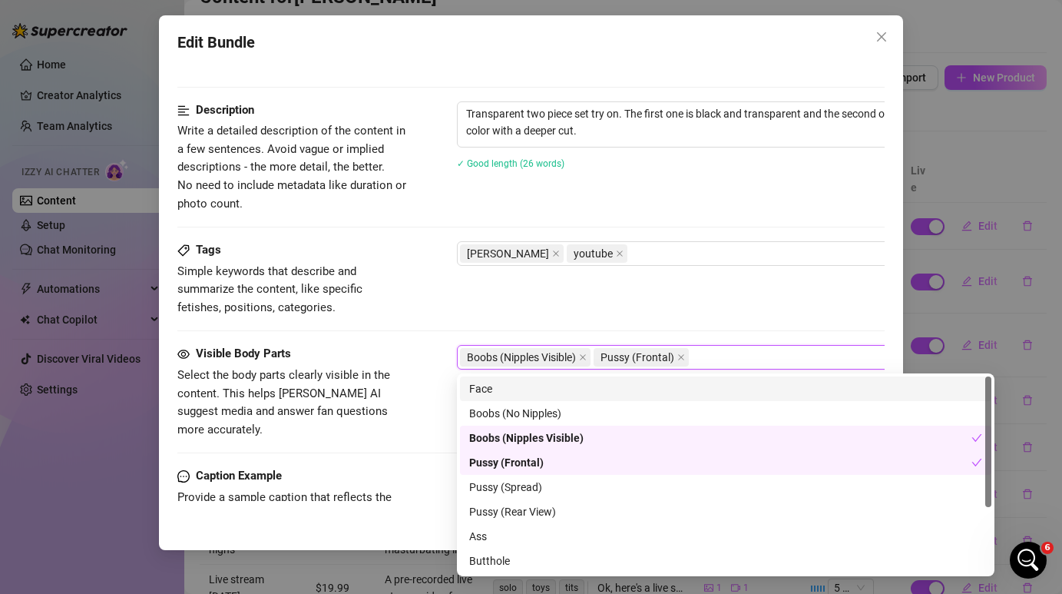
click at [537, 381] on div "Face" at bounding box center [725, 388] width 513 height 17
click at [625, 289] on div "Tags Simple keywords that describe and summarize the content, like specific fet…" at bounding box center [530, 278] width 706 height 75
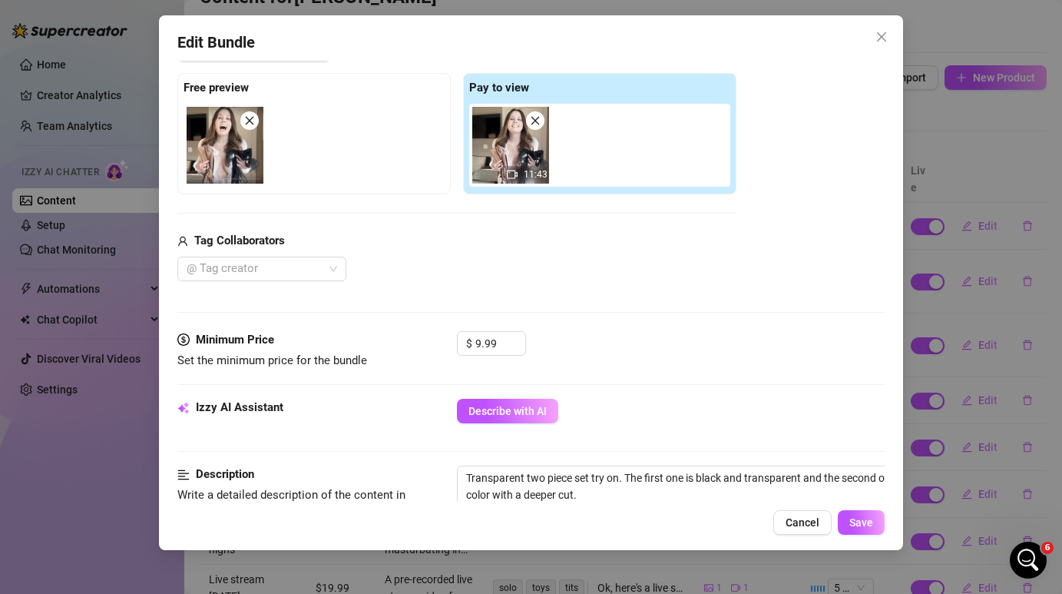
scroll to position [229, 0]
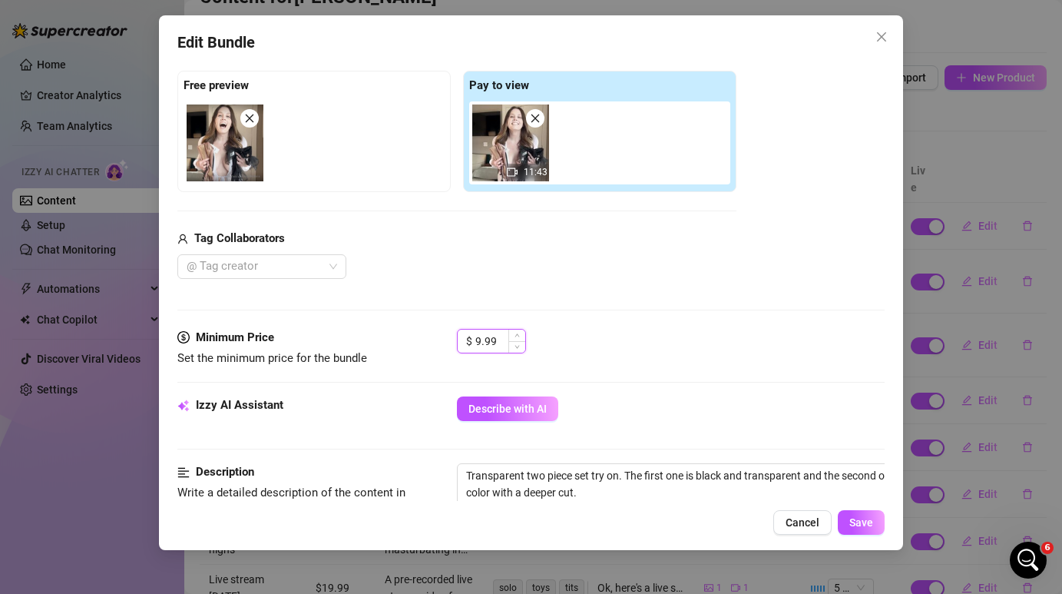
click at [481, 338] on input "9.99" at bounding box center [500, 340] width 50 height 23
type input "3.99"
click at [861, 512] on button "Save" at bounding box center [861, 522] width 47 height 25
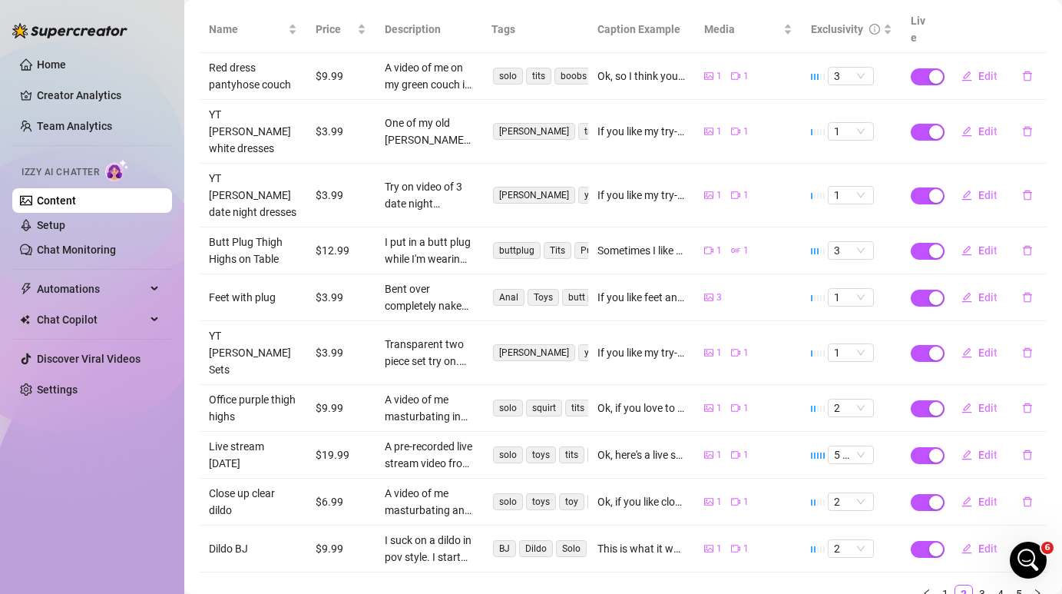
scroll to position [1756, 0]
